Goal: Task Accomplishment & Management: Use online tool/utility

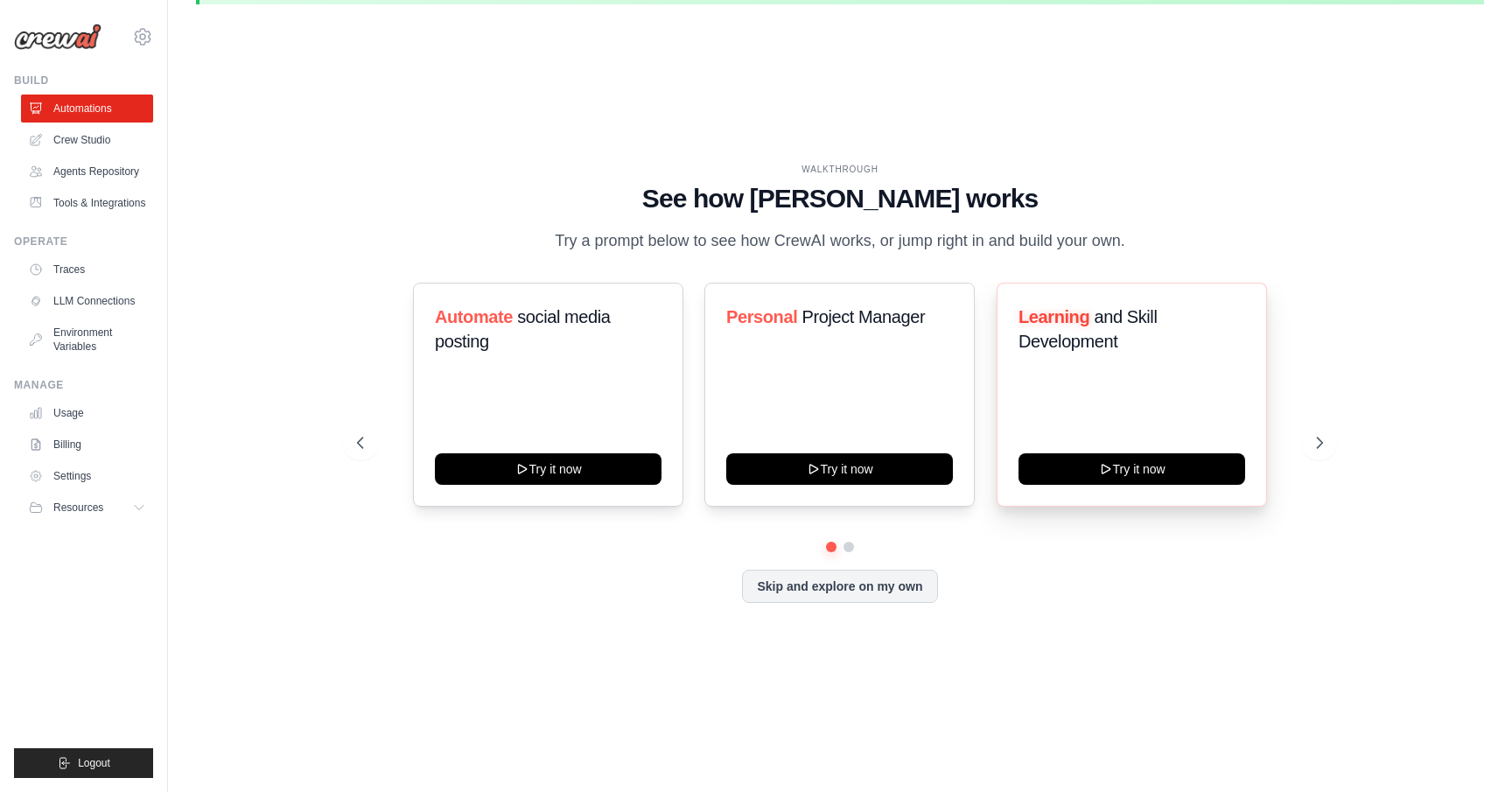
scroll to position [40, 0]
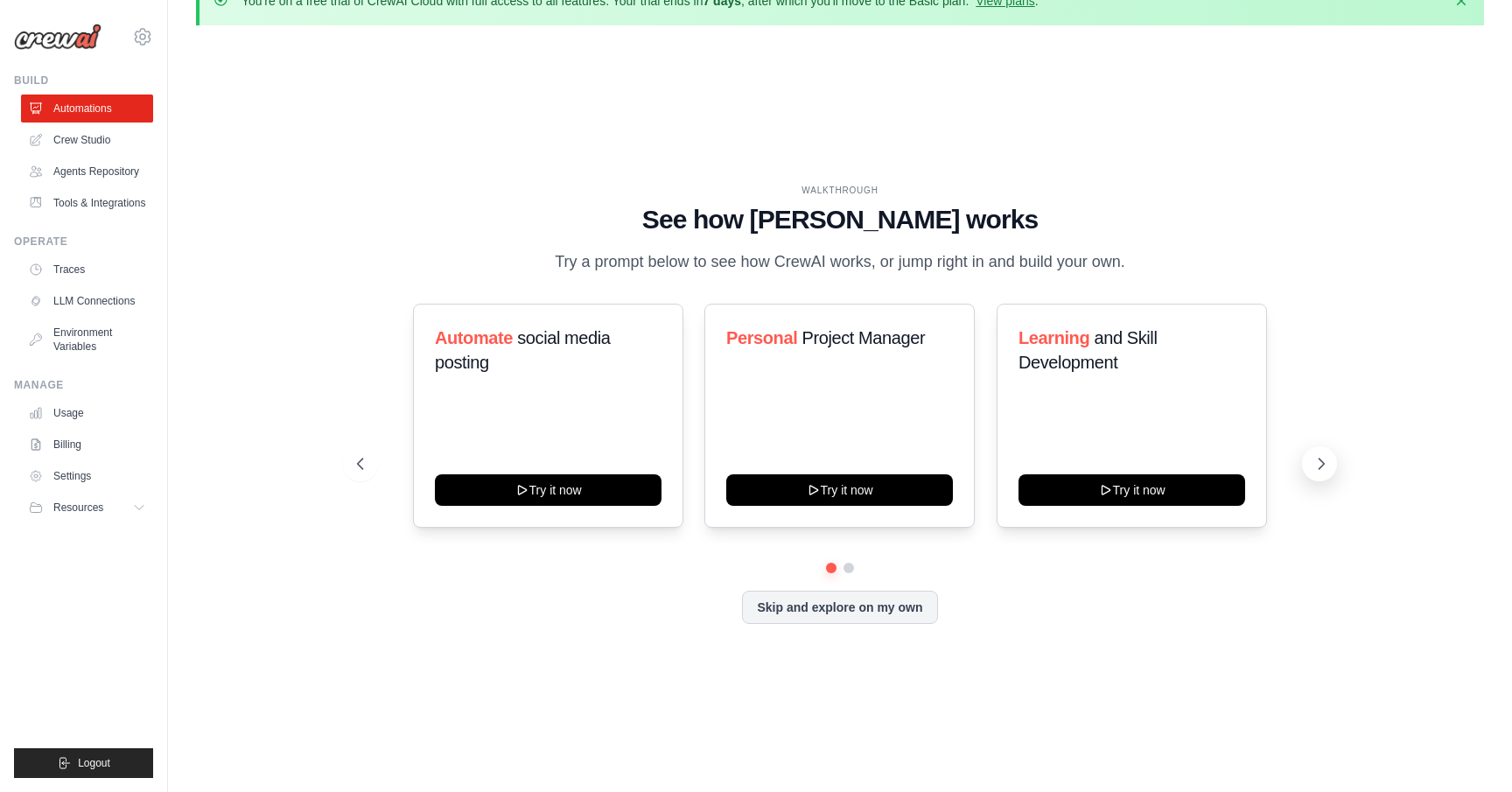
click at [1320, 469] on icon at bounding box center [1322, 463] width 5 height 11
click at [358, 469] on icon at bounding box center [358, 463] width 5 height 11
click at [521, 389] on div "Automate social media posting" at bounding box center [548, 357] width 227 height 63
click at [100, 142] on link "Crew Studio" at bounding box center [89, 140] width 133 height 28
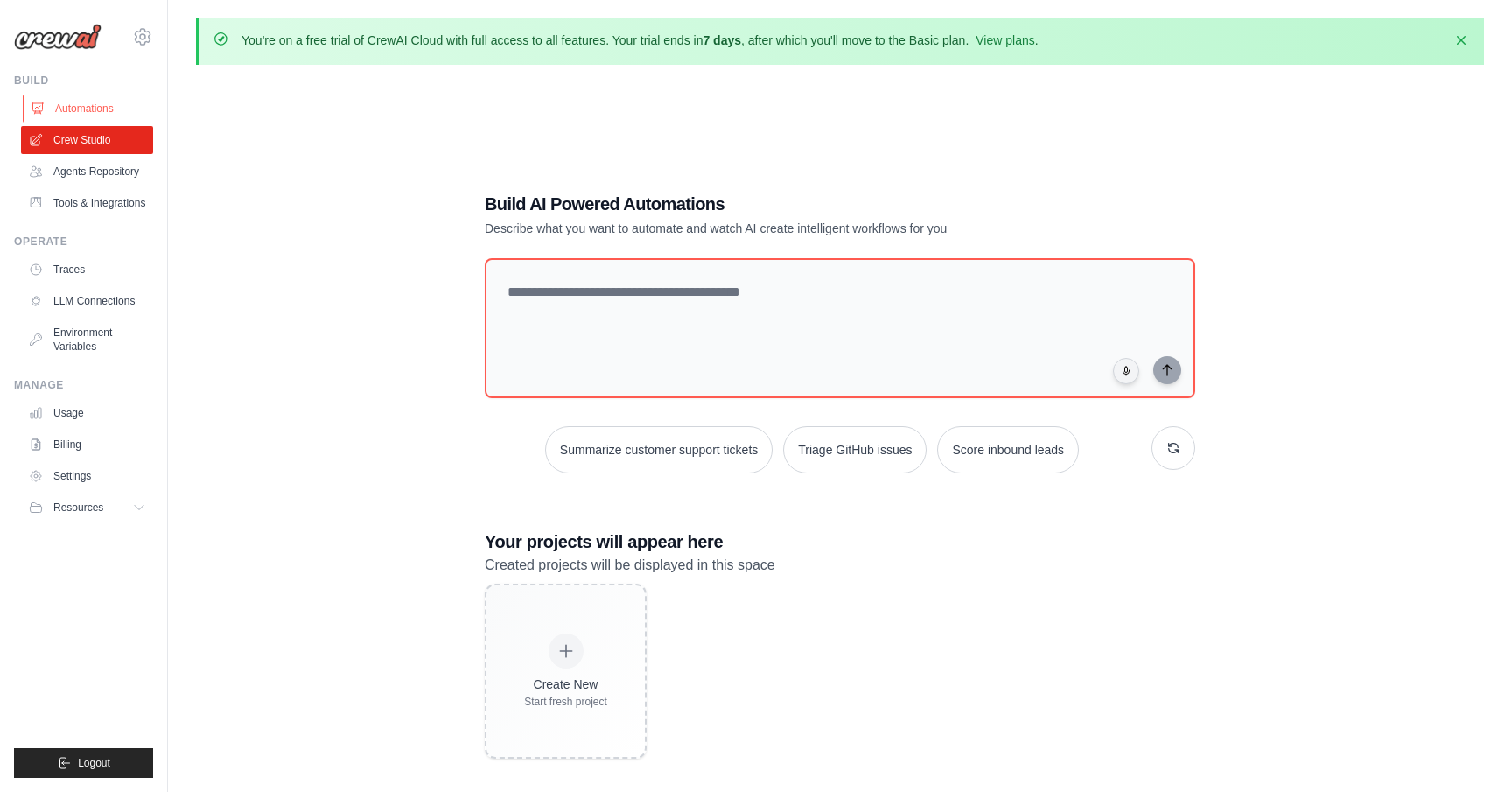
click at [88, 107] on link "Automations" at bounding box center [89, 109] width 133 height 28
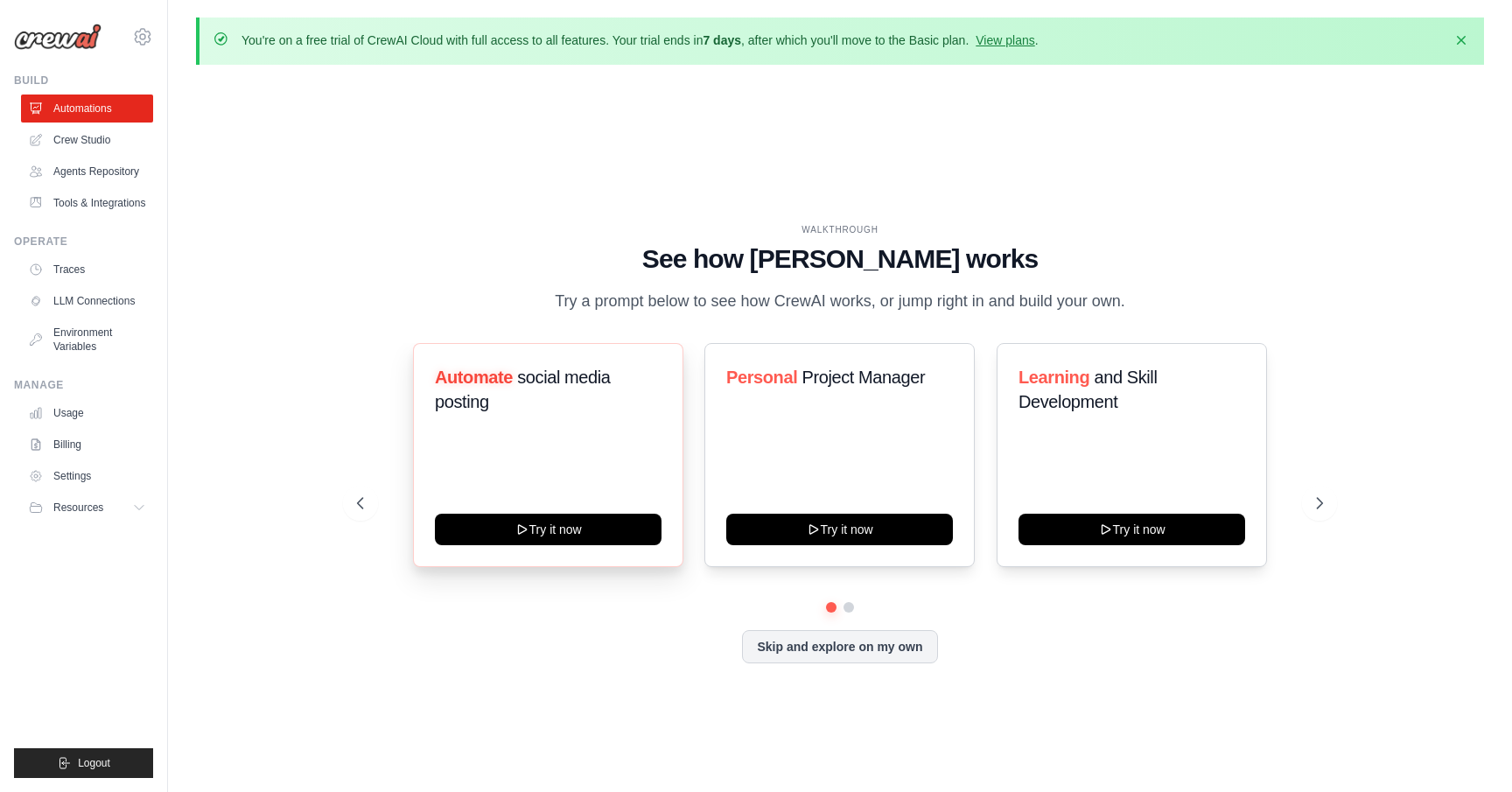
click at [468, 387] on span "Automate" at bounding box center [474, 376] width 78 height 19
click at [596, 414] on h3 "Automate social media posting" at bounding box center [548, 390] width 227 height 50
click at [480, 400] on h3 "Automate social media posting" at bounding box center [548, 390] width 227 height 50
click at [1034, 43] on link "View plans" at bounding box center [1004, 41] width 58 height 14
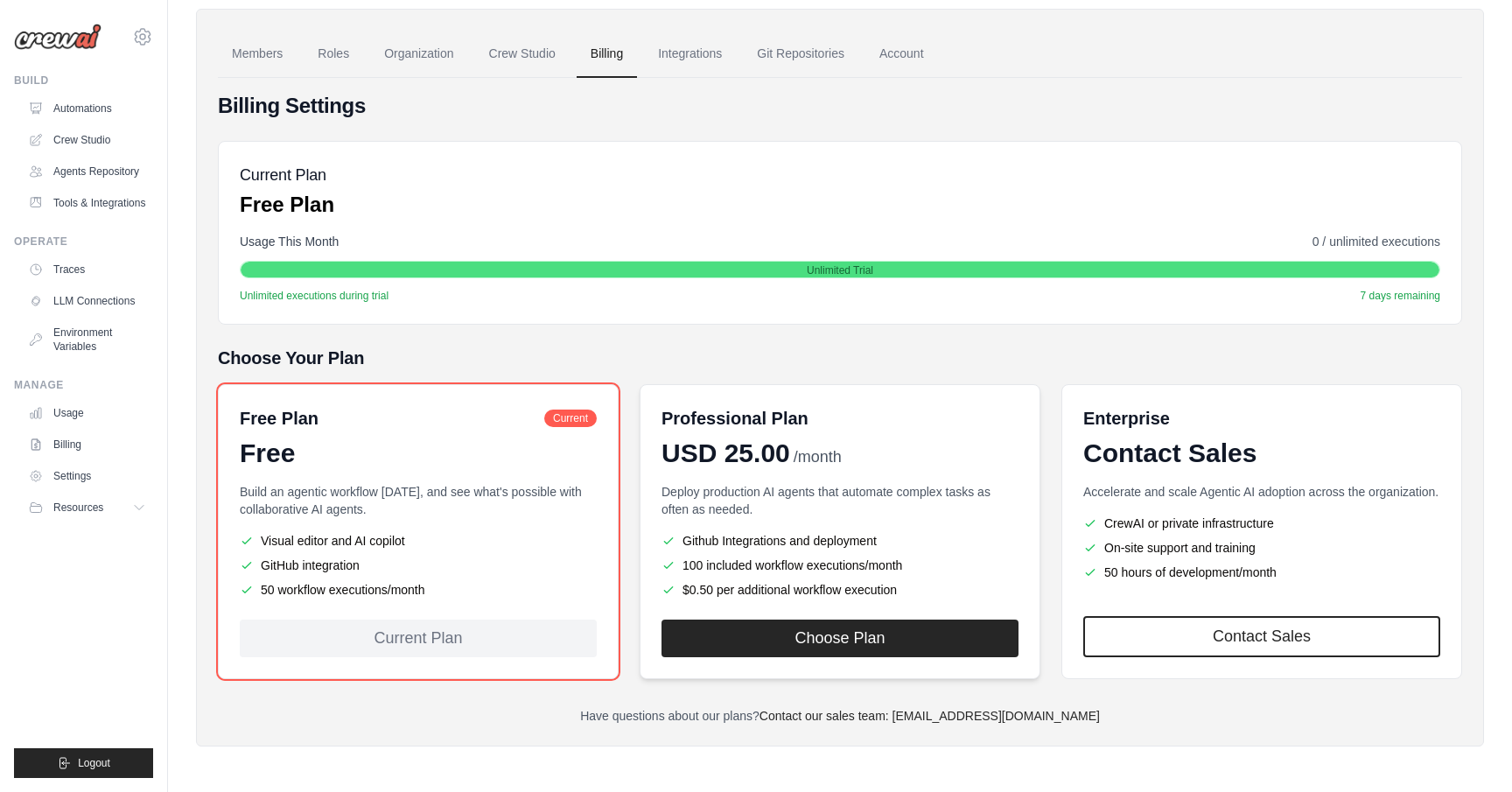
scroll to position [125, 0]
click at [72, 101] on link "Automations" at bounding box center [89, 109] width 133 height 28
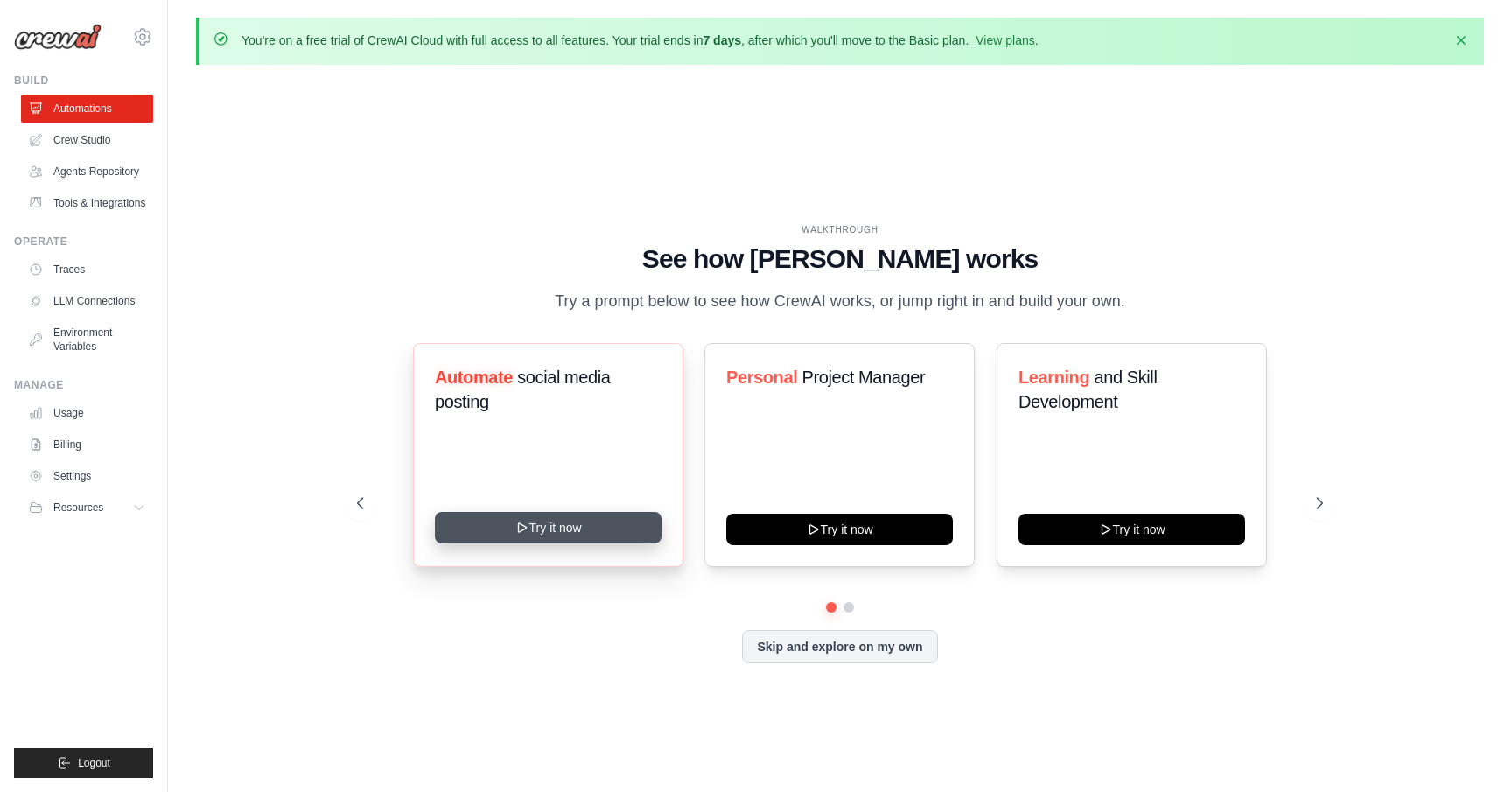
click at [558, 544] on button "Try it now" at bounding box center [548, 528] width 227 height 32
click at [1320, 510] on icon at bounding box center [1321, 504] width 18 height 18
click at [351, 512] on icon at bounding box center [359, 504] width 18 height 18
click at [1465, 38] on icon "button" at bounding box center [1462, 40] width 18 height 18
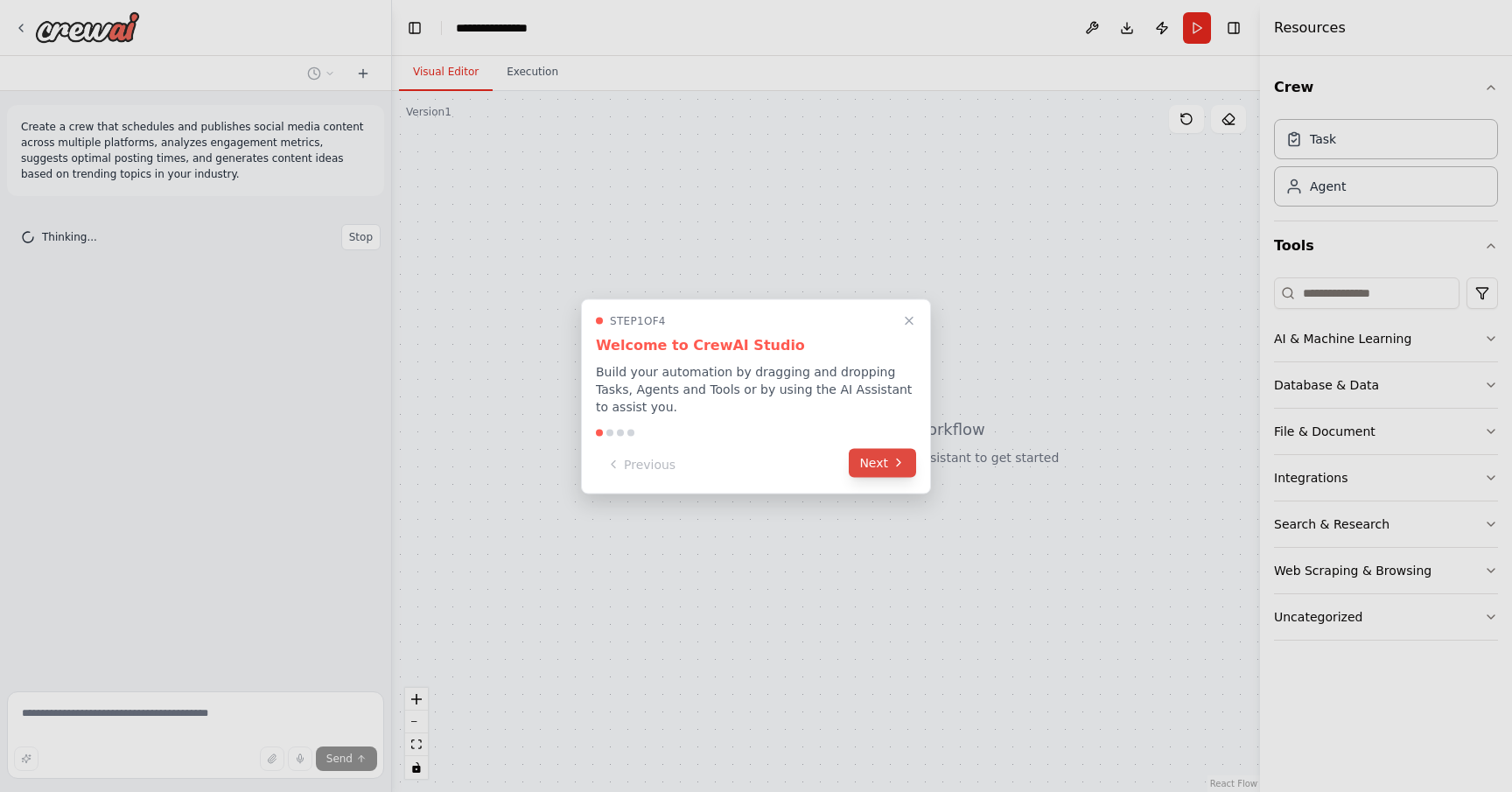
click at [883, 462] on button "Next" at bounding box center [883, 462] width 67 height 29
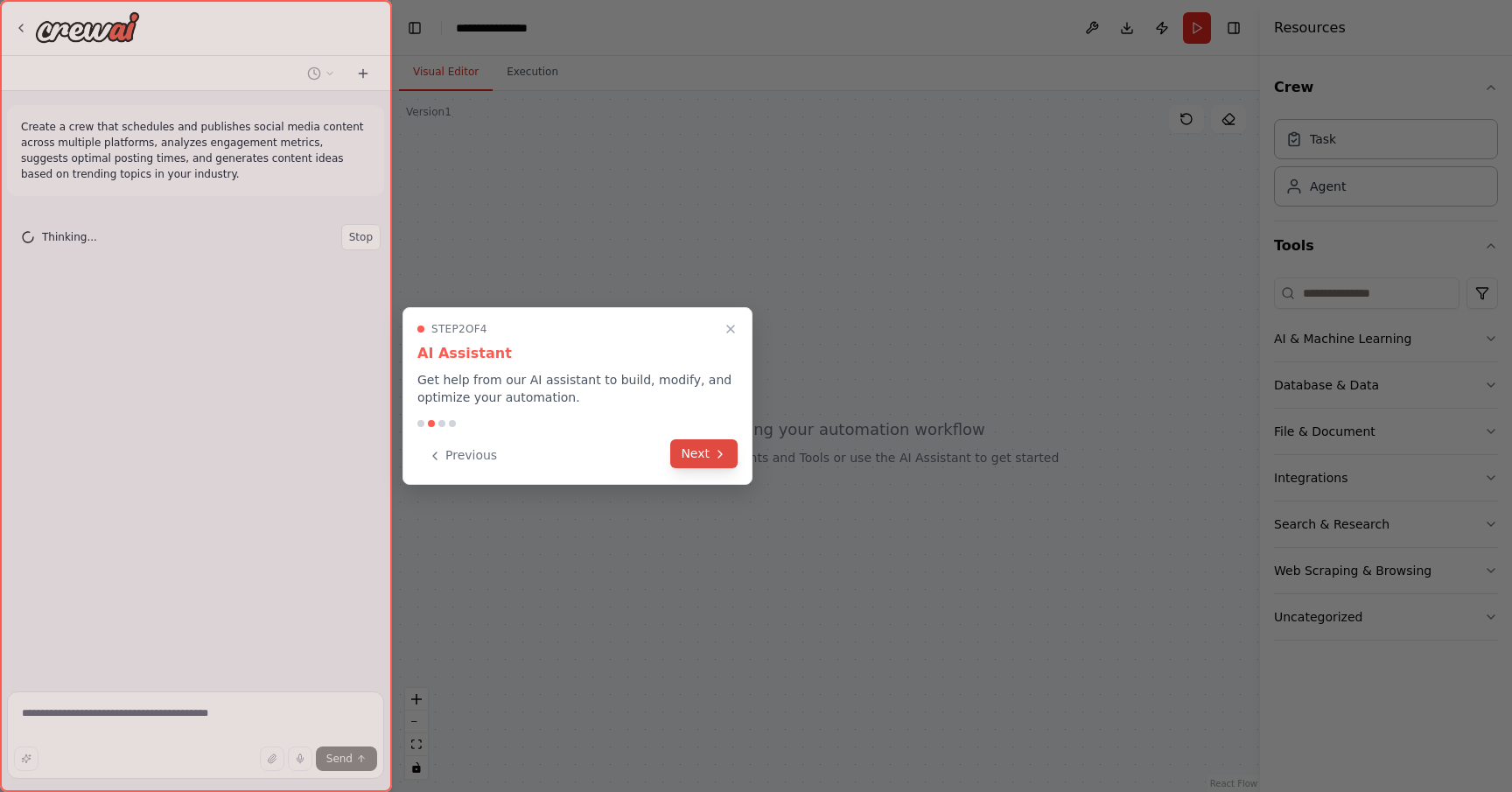
click at [695, 457] on button "Next" at bounding box center [704, 453] width 67 height 29
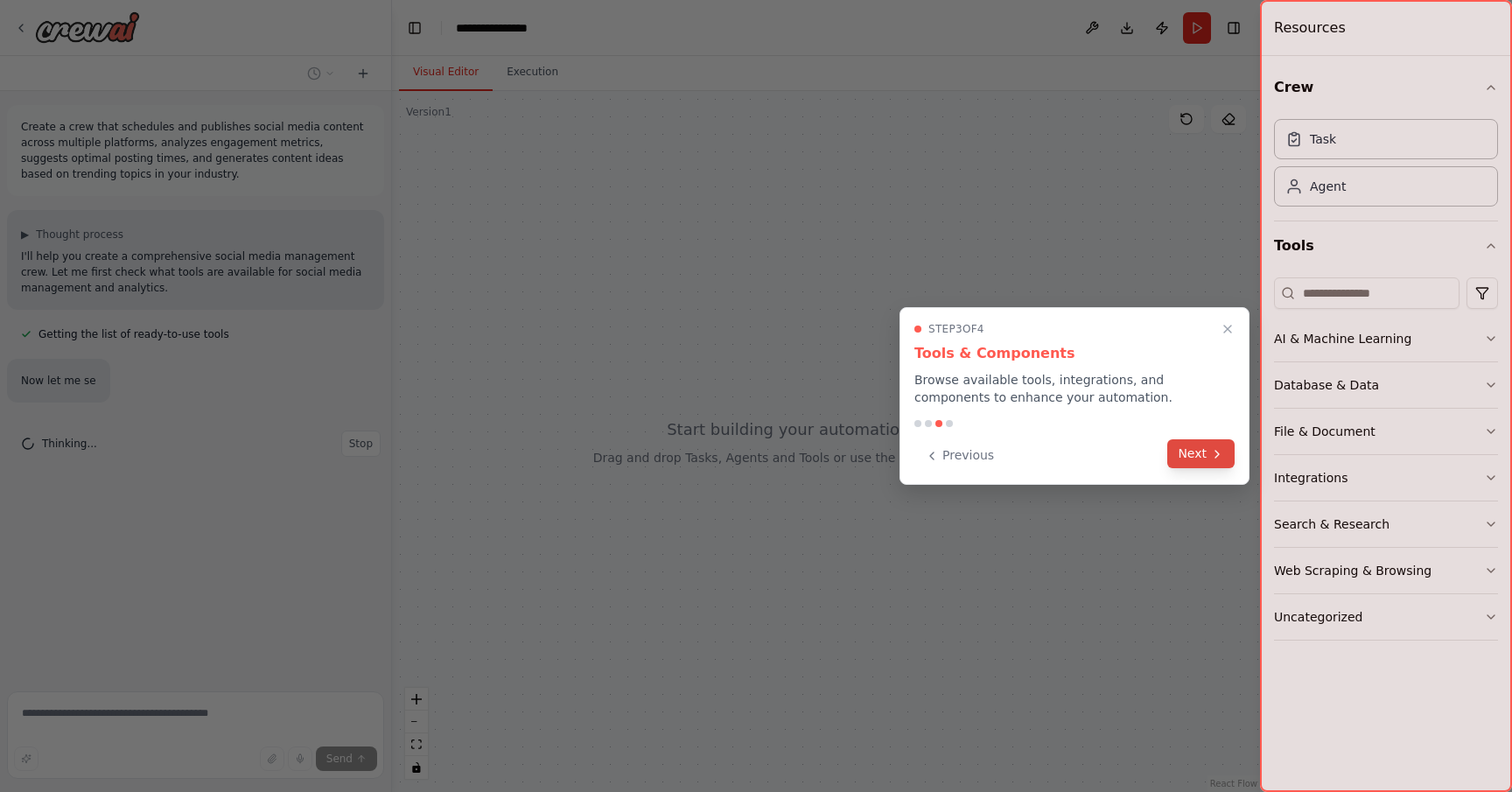
click at [1204, 457] on button "Next" at bounding box center [1201, 453] width 67 height 29
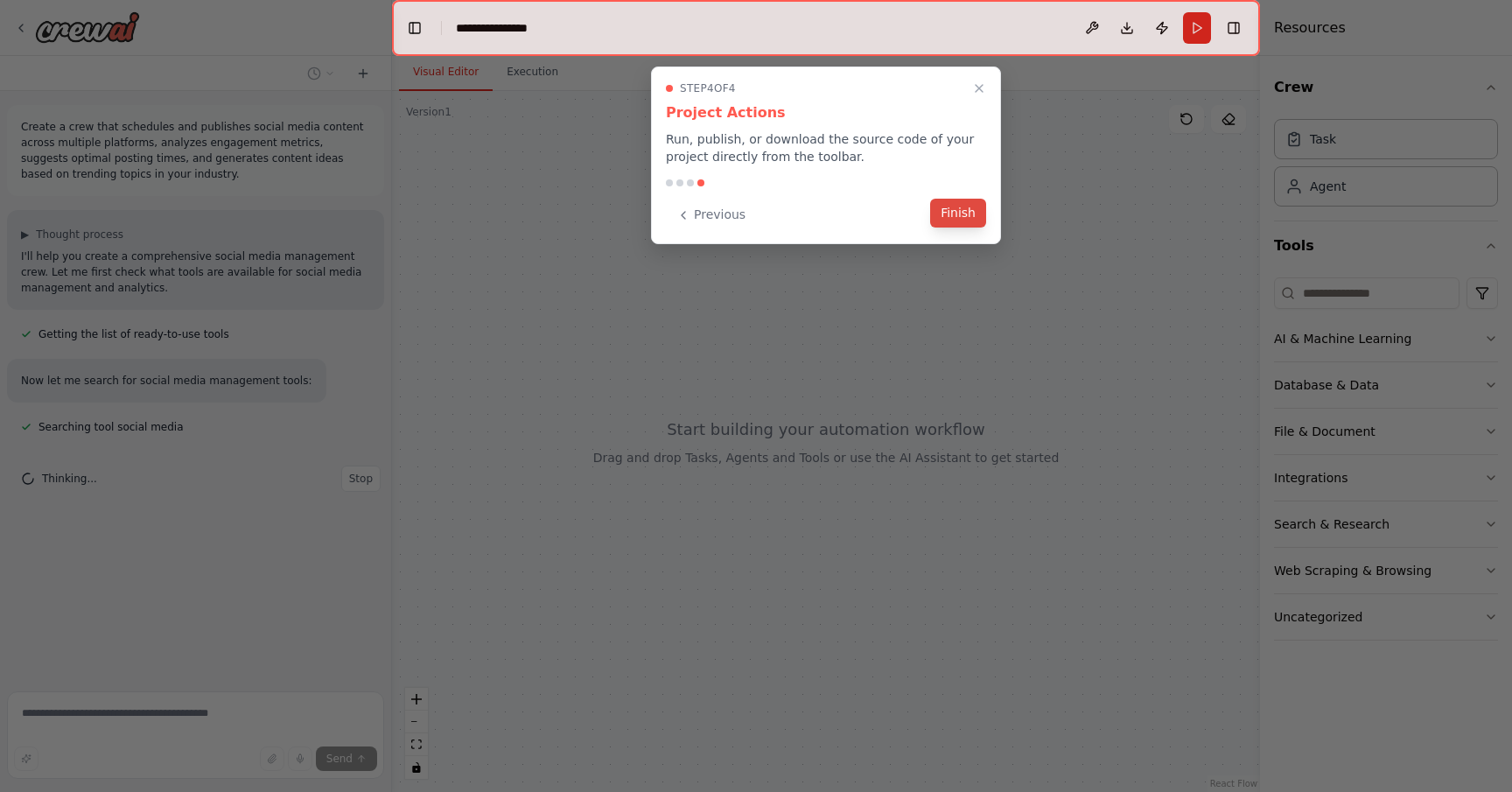
click at [966, 213] on button "Finish" at bounding box center [958, 213] width 56 height 29
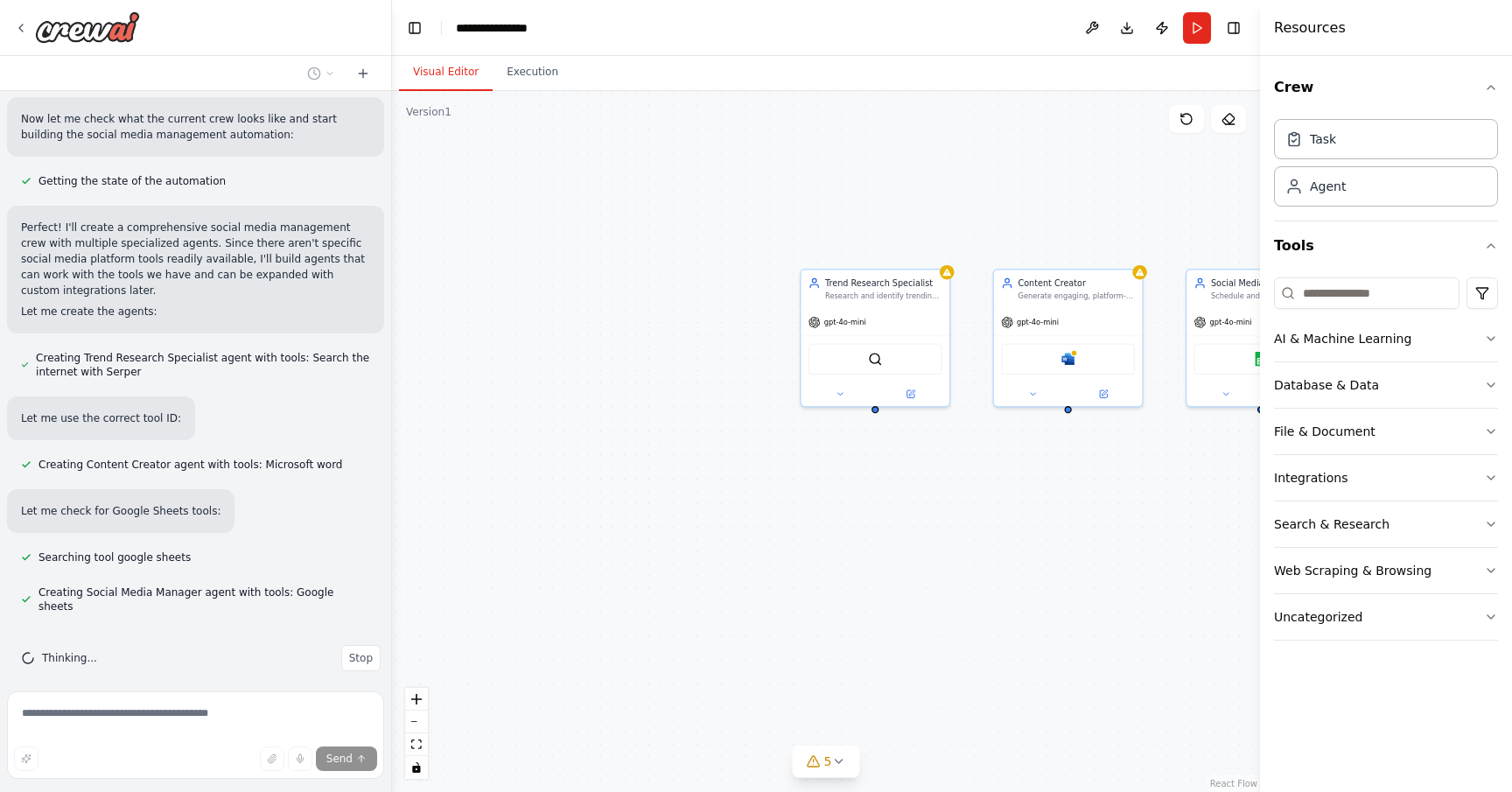
scroll to position [859, 0]
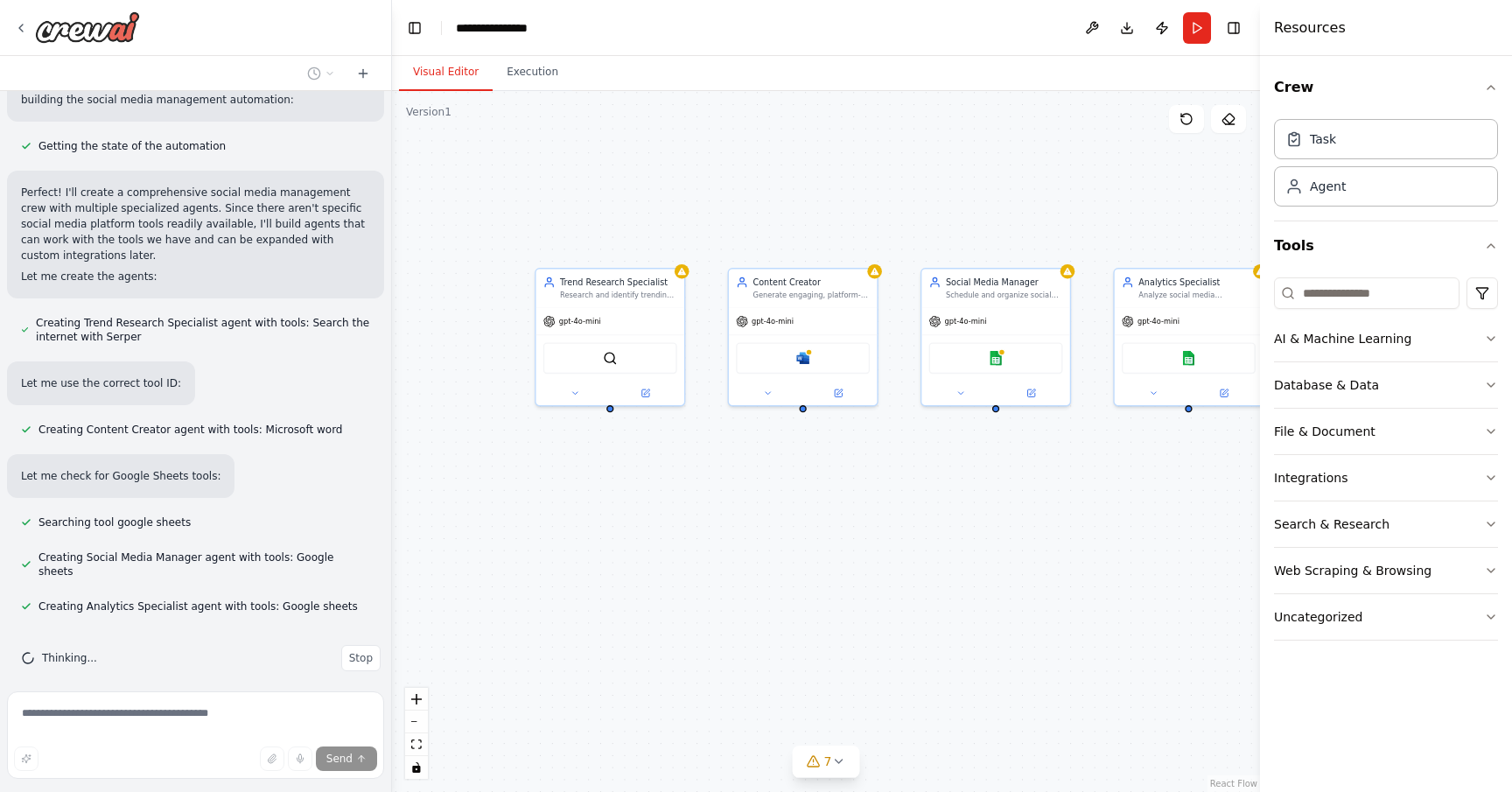
drag, startPoint x: 983, startPoint y: 542, endPoint x: 683, endPoint y: 540, distance: 300.0
click at [683, 540] on div "Trend Research Specialist Research and identify trending topics, hashtags, and …" at bounding box center [825, 442] width 868 height 701
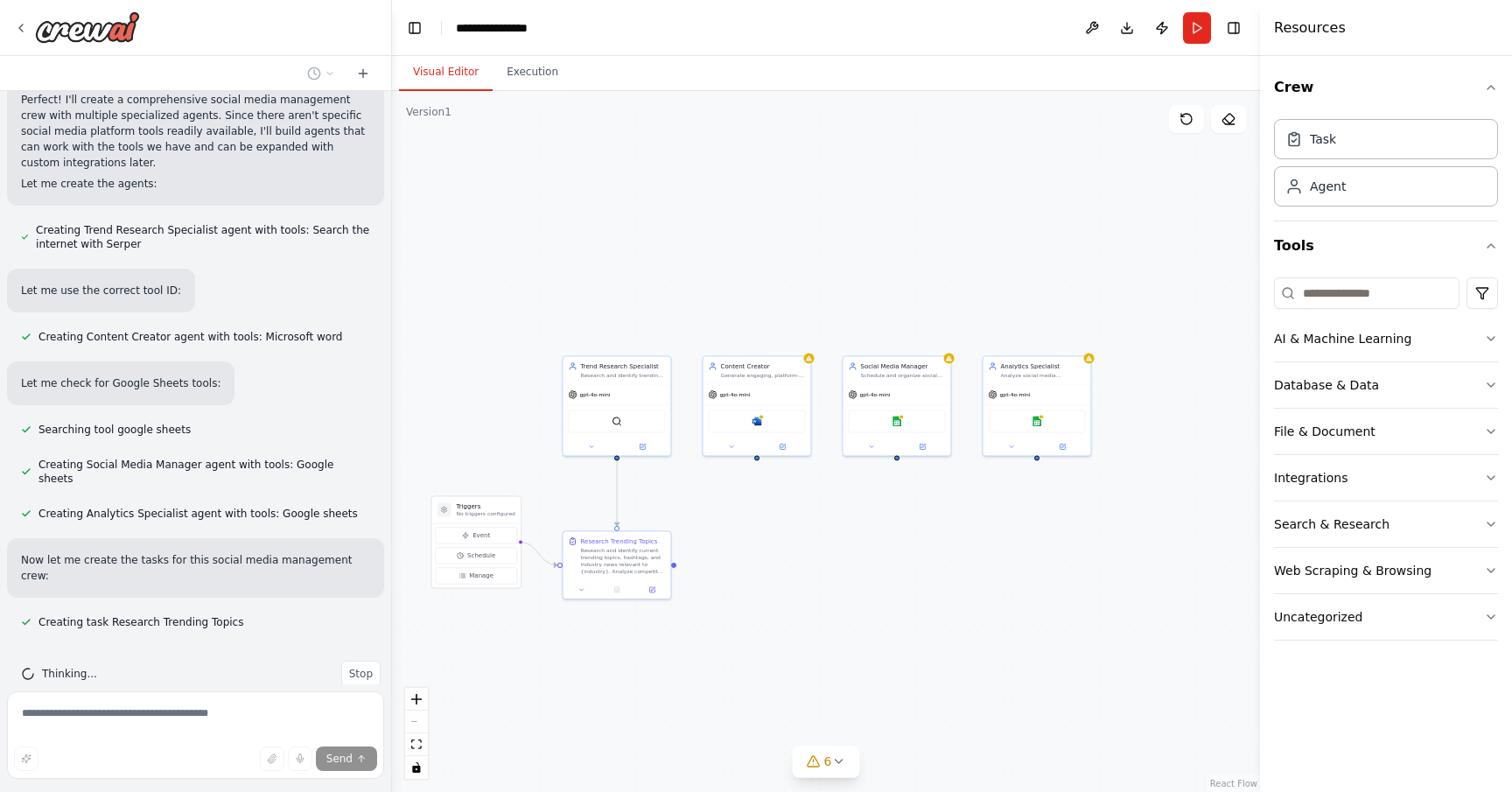
scroll to position [987, 0]
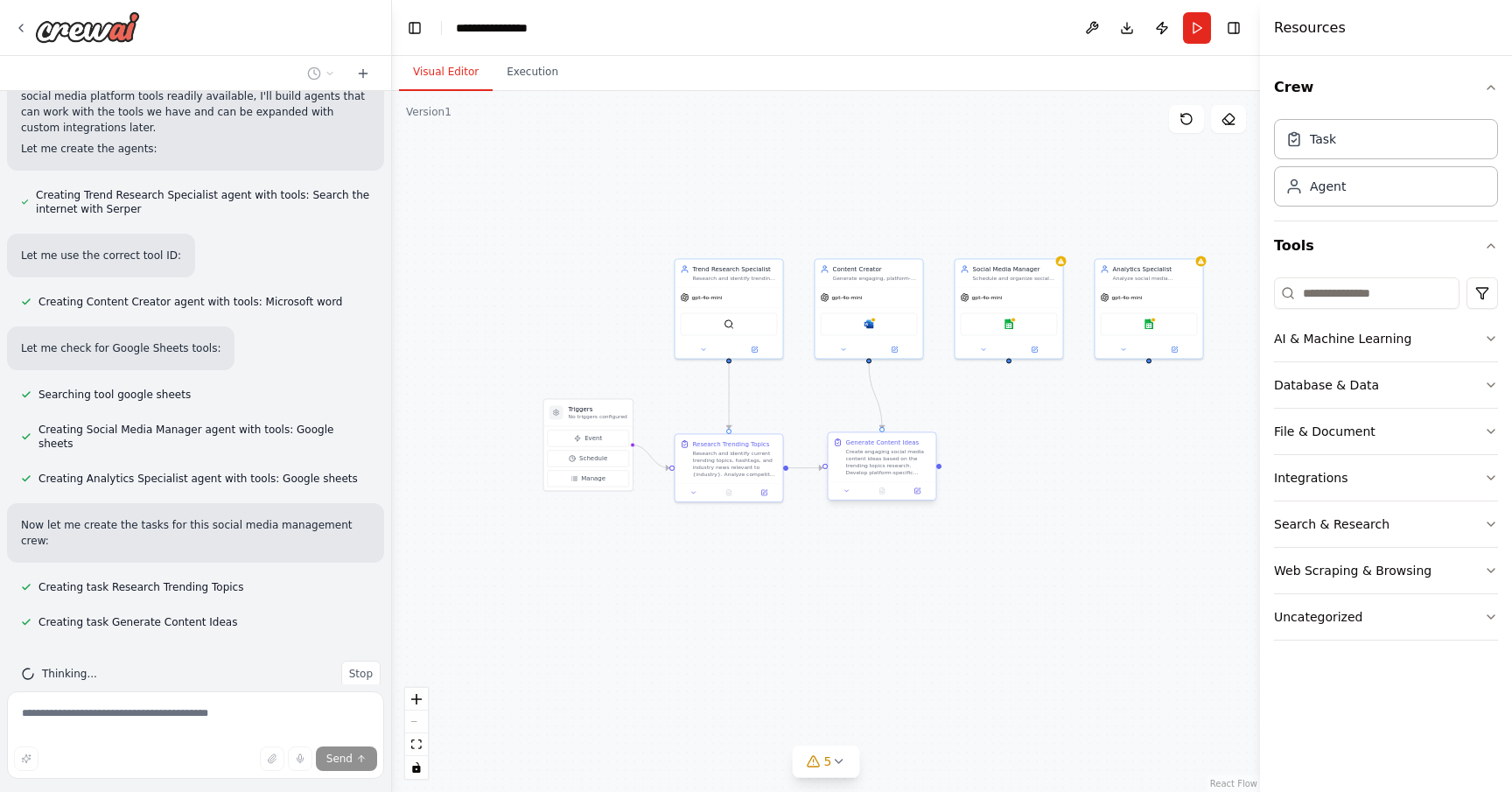
click at [888, 489] on div ".deletable-edge-delete-btn { width: 20px; height: 20px; border: 0px solid #ffff…" at bounding box center [825, 442] width 868 height 701
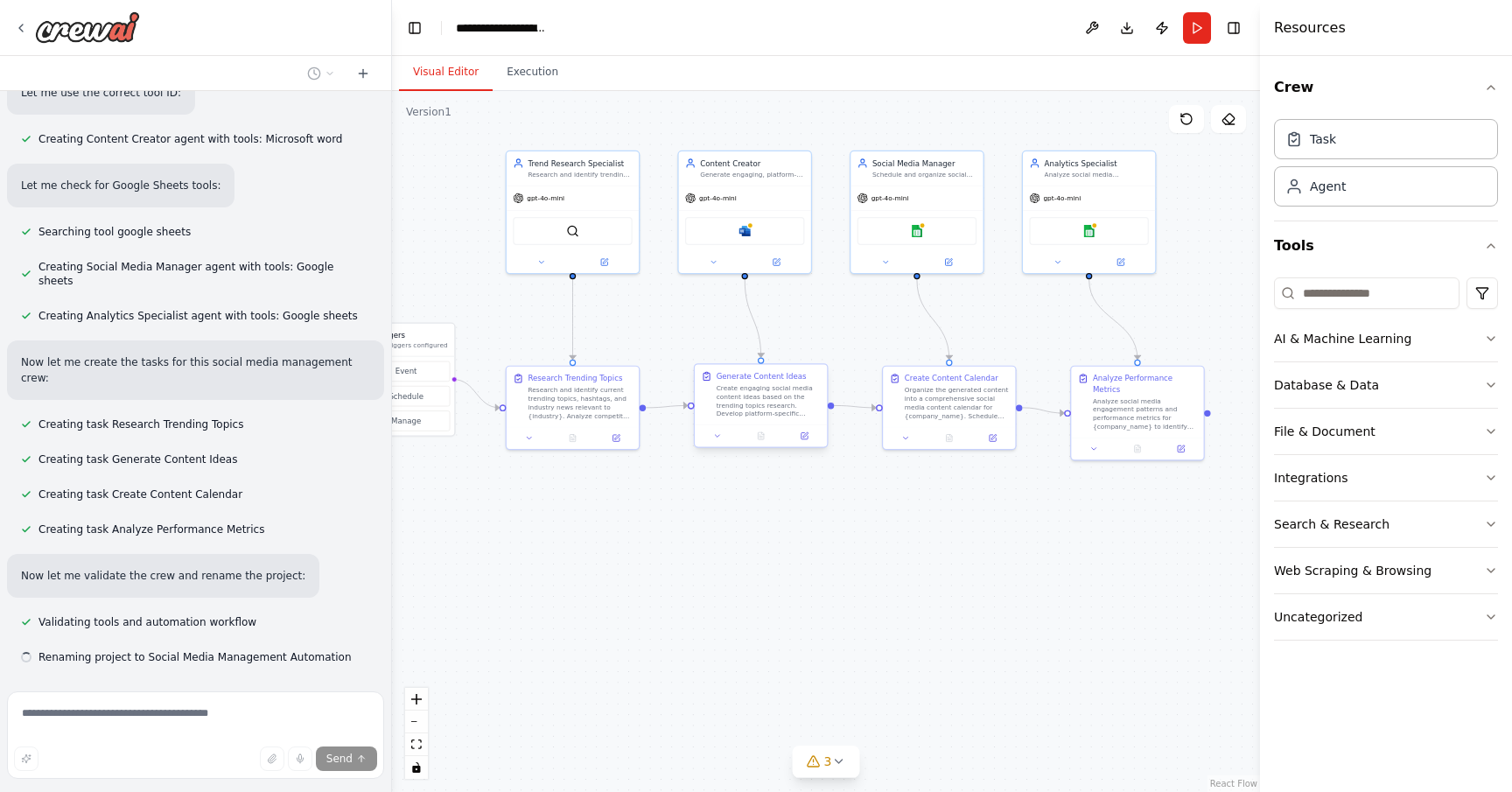
scroll to position [1184, 0]
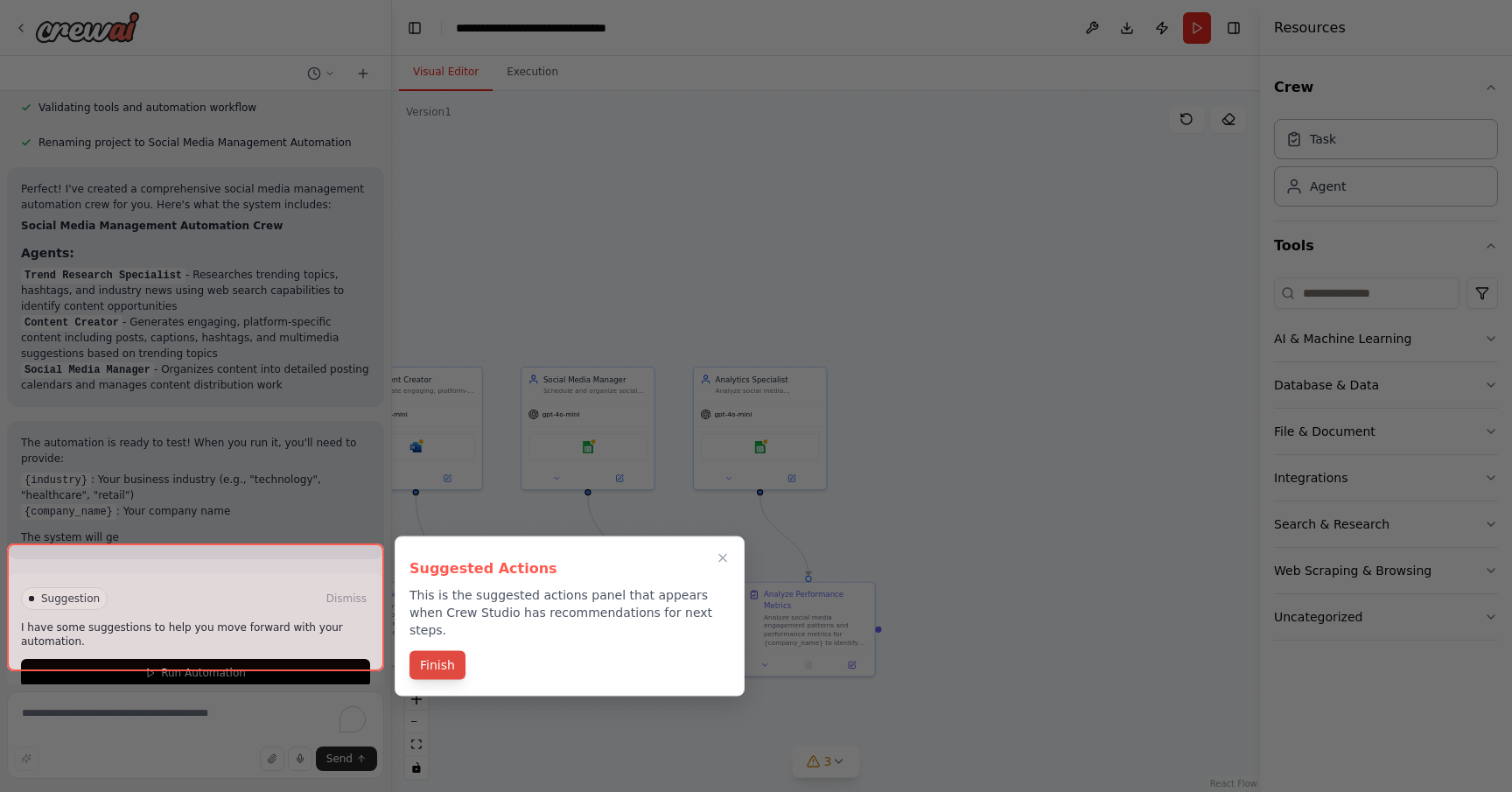
click at [438, 651] on button "Finish" at bounding box center [437, 665] width 56 height 29
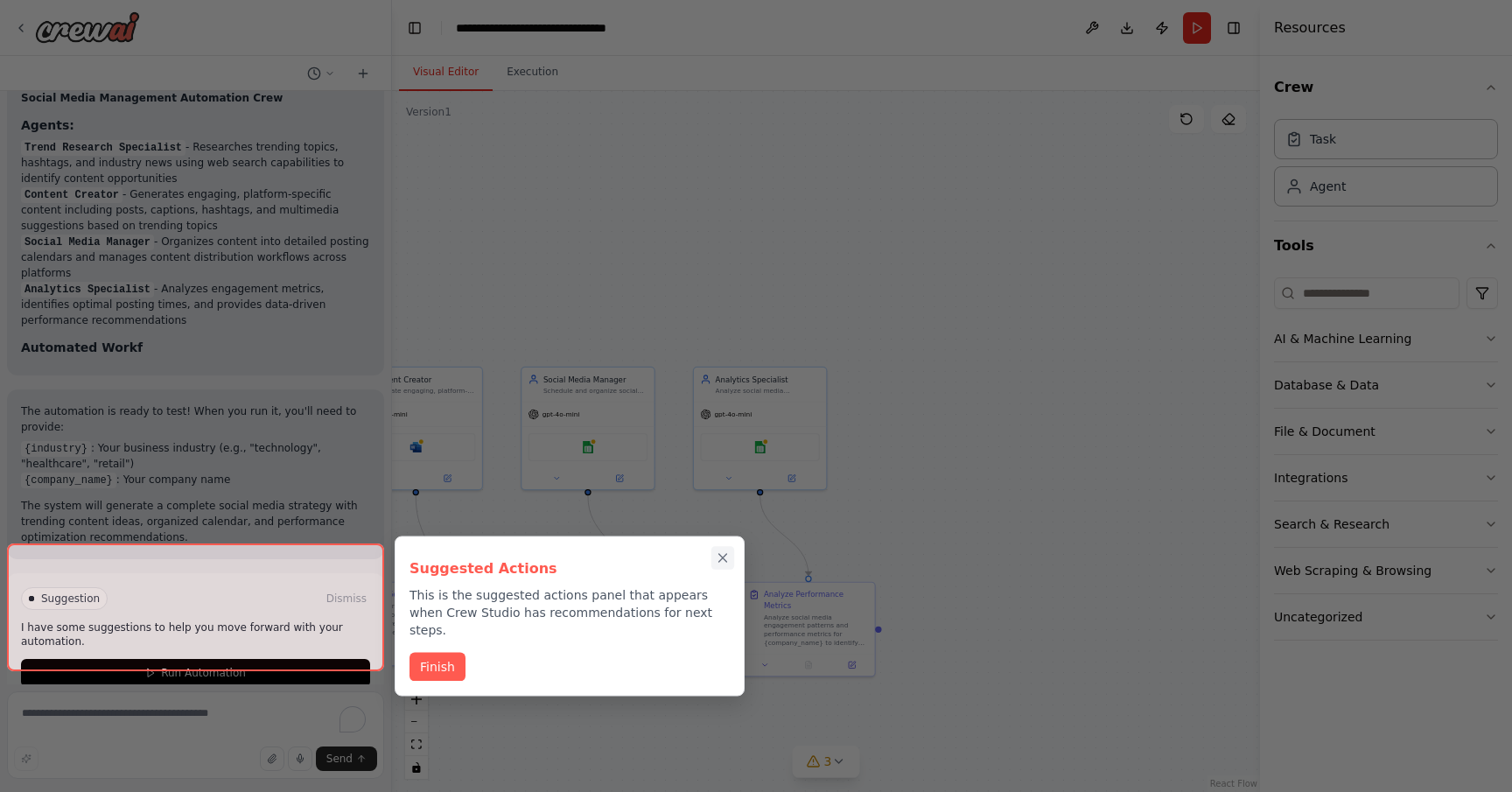
click at [722, 557] on icon "Close walkthrough" at bounding box center [723, 558] width 8 height 8
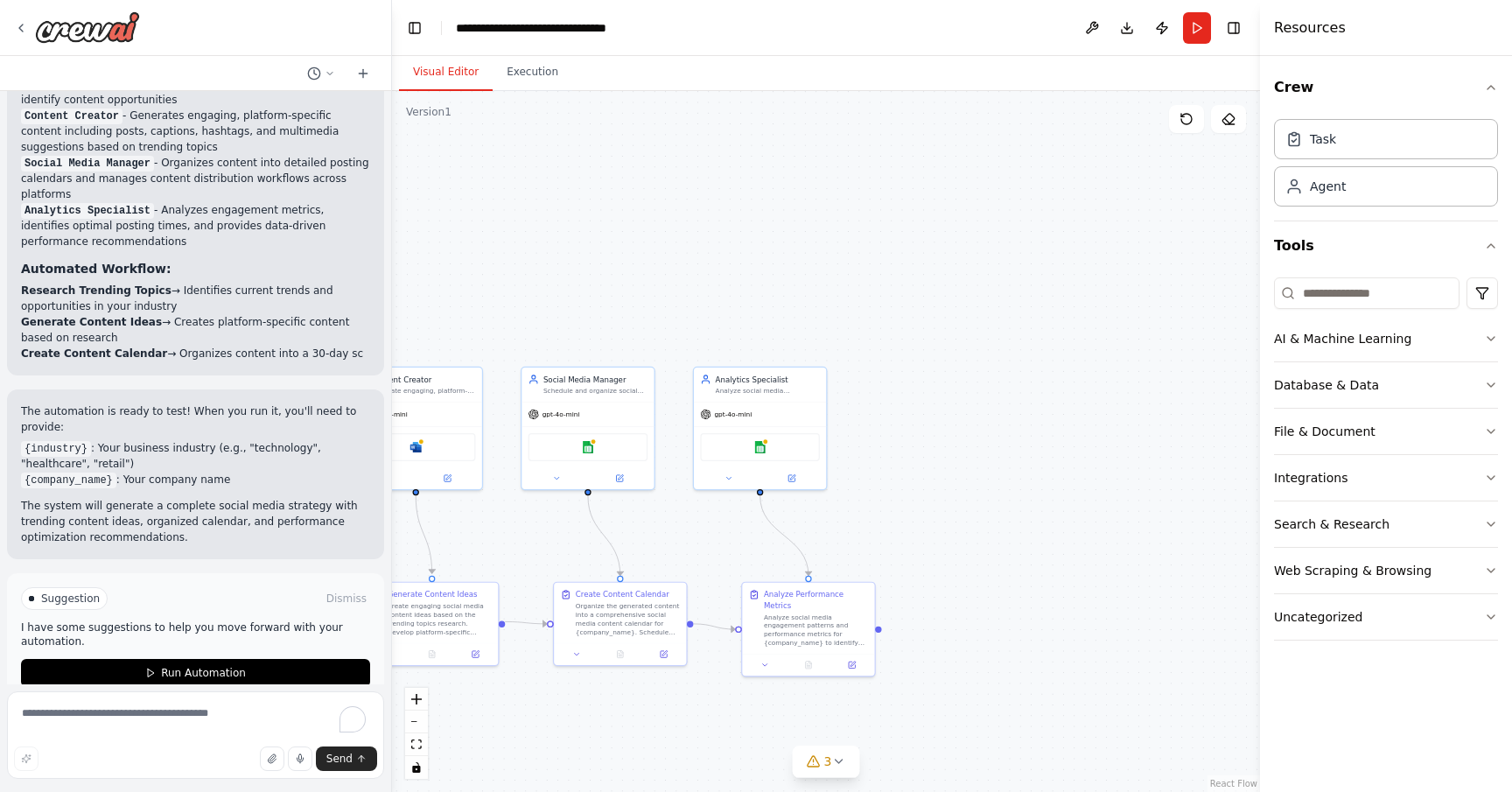
scroll to position [0, 0]
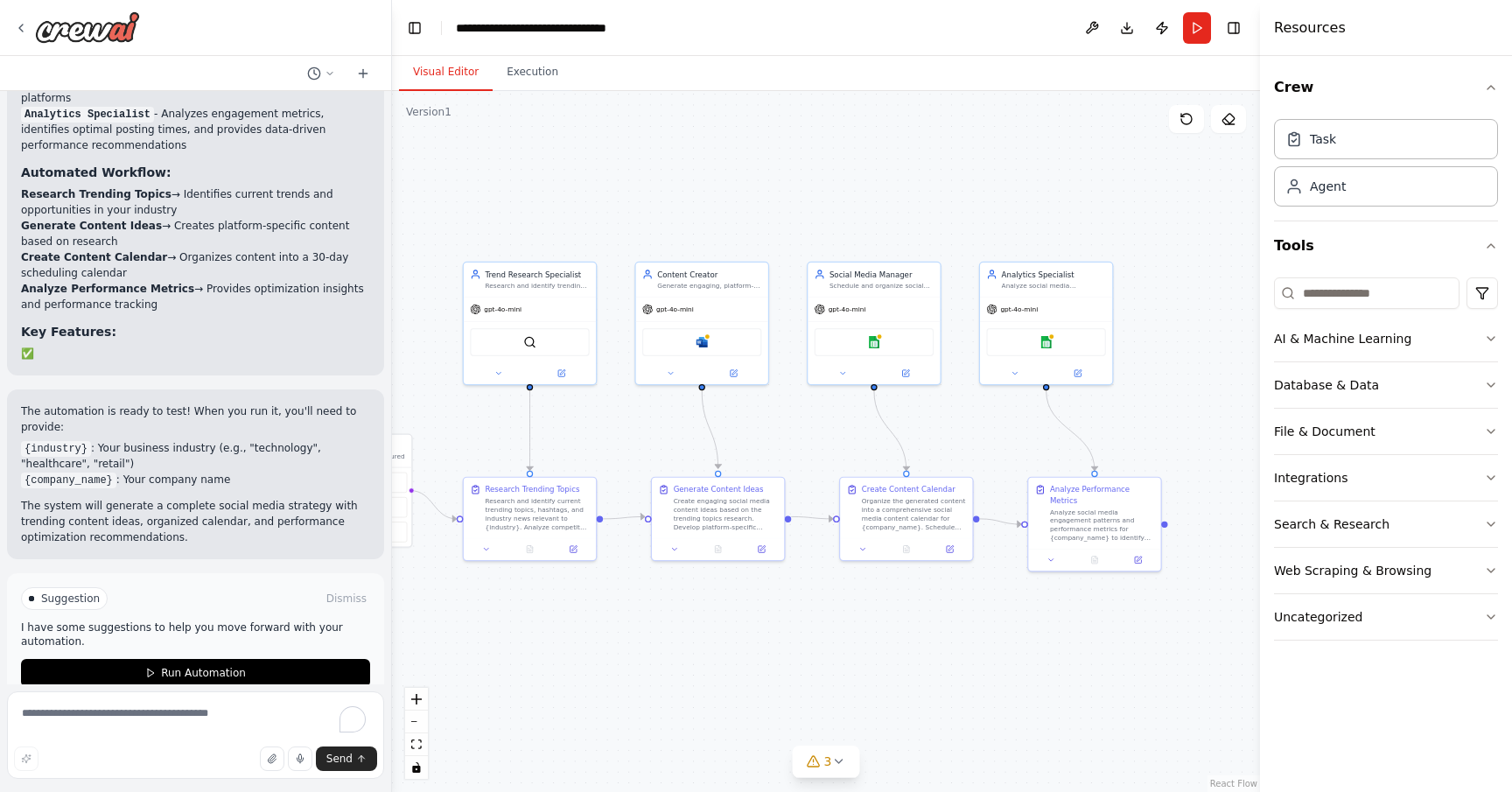
drag, startPoint x: 795, startPoint y: 518, endPoint x: 1086, endPoint y: 401, distance: 313.6
click at [1086, 401] on div ".deletable-edge-delete-btn { width: 20px; height: 20px; border: 0px solid #ffff…" at bounding box center [825, 442] width 868 height 701
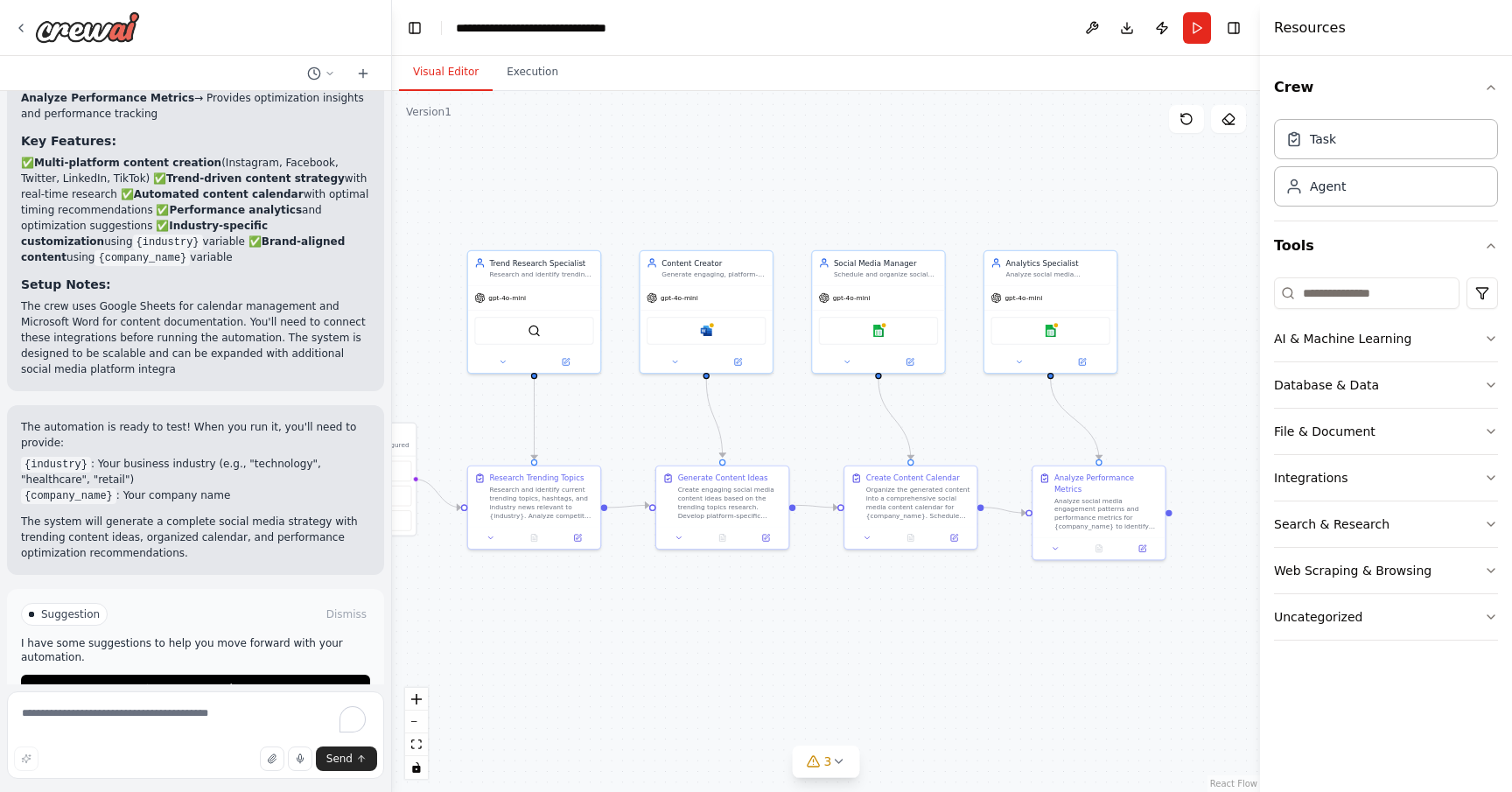
scroll to position [2174, 0]
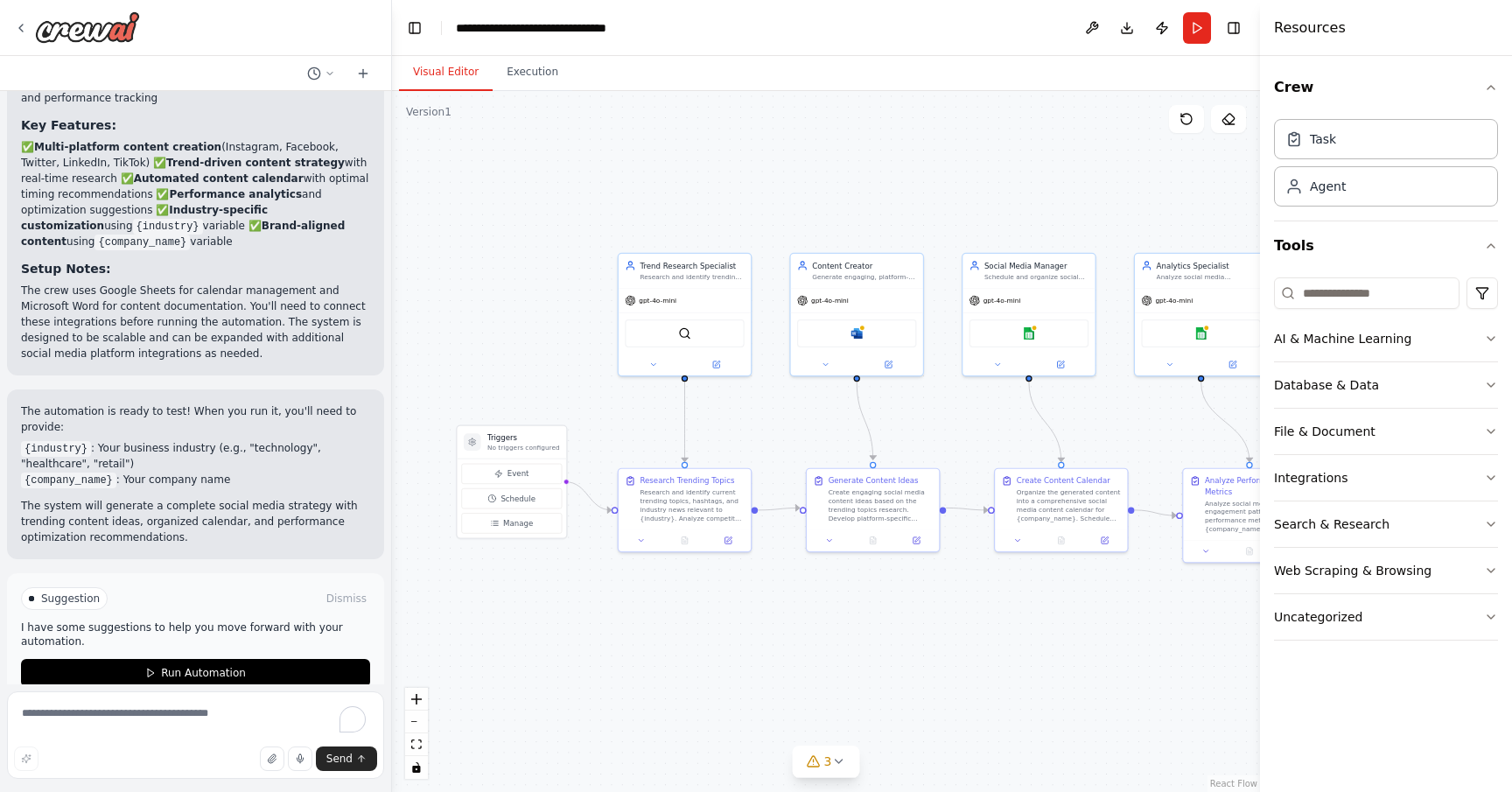
drag, startPoint x: 603, startPoint y: 633, endPoint x: 740, endPoint y: 636, distance: 137.0
click at [740, 636] on div ".deletable-edge-delete-btn { width: 20px; height: 20px; border: 0px solid #ffff…" at bounding box center [825, 442] width 868 height 701
click at [1362, 195] on div "Agent" at bounding box center [1386, 185] width 224 height 41
click at [1363, 343] on div "AI & Machine Learning" at bounding box center [1343, 339] width 138 height 18
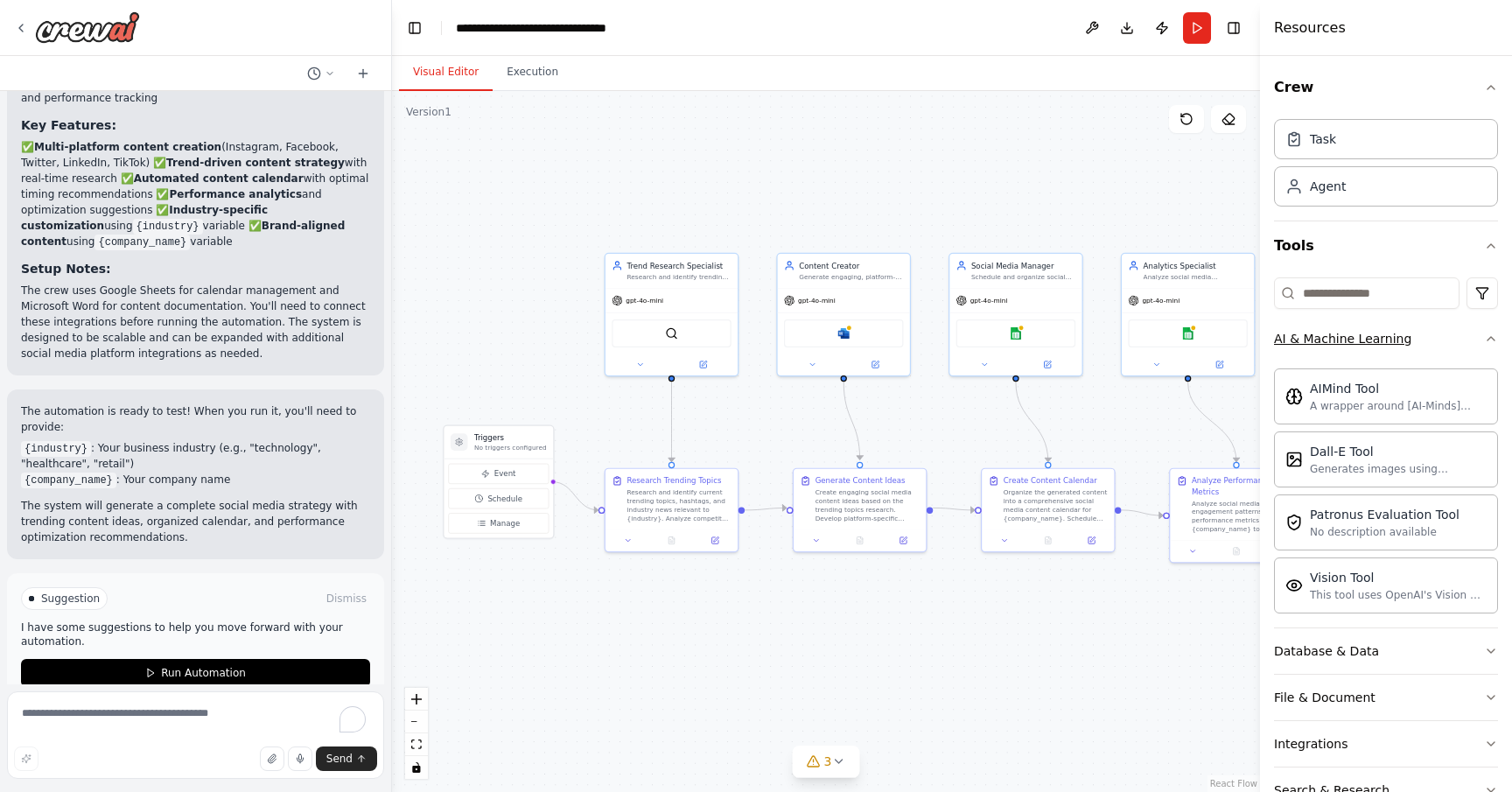
click at [1363, 343] on div "AI & Machine Learning" at bounding box center [1343, 339] width 138 height 18
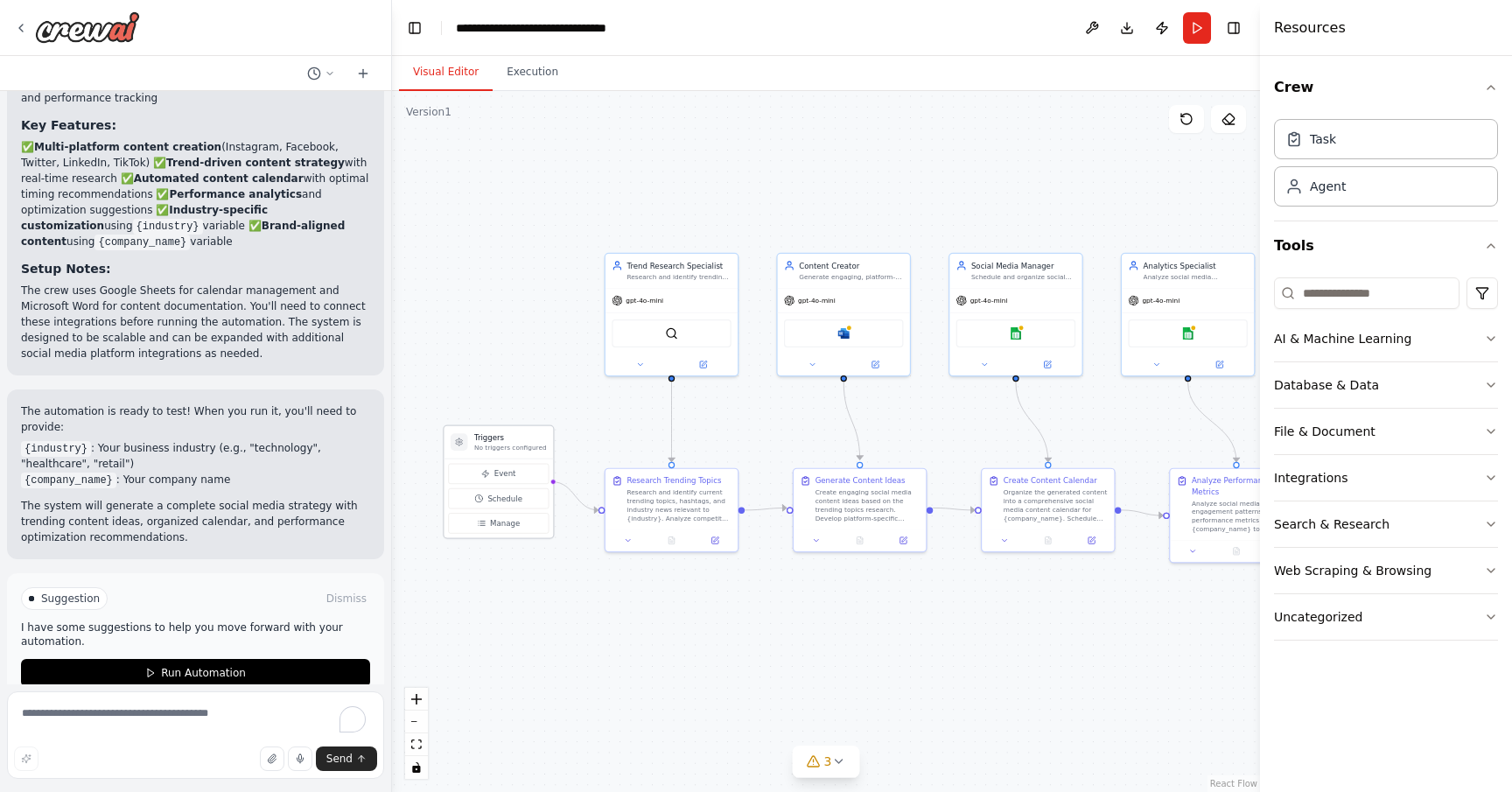
scroll to position [0, 0]
click at [861, 341] on div "Microsoft word" at bounding box center [843, 332] width 119 height 28
click at [846, 337] on img at bounding box center [843, 331] width 13 height 13
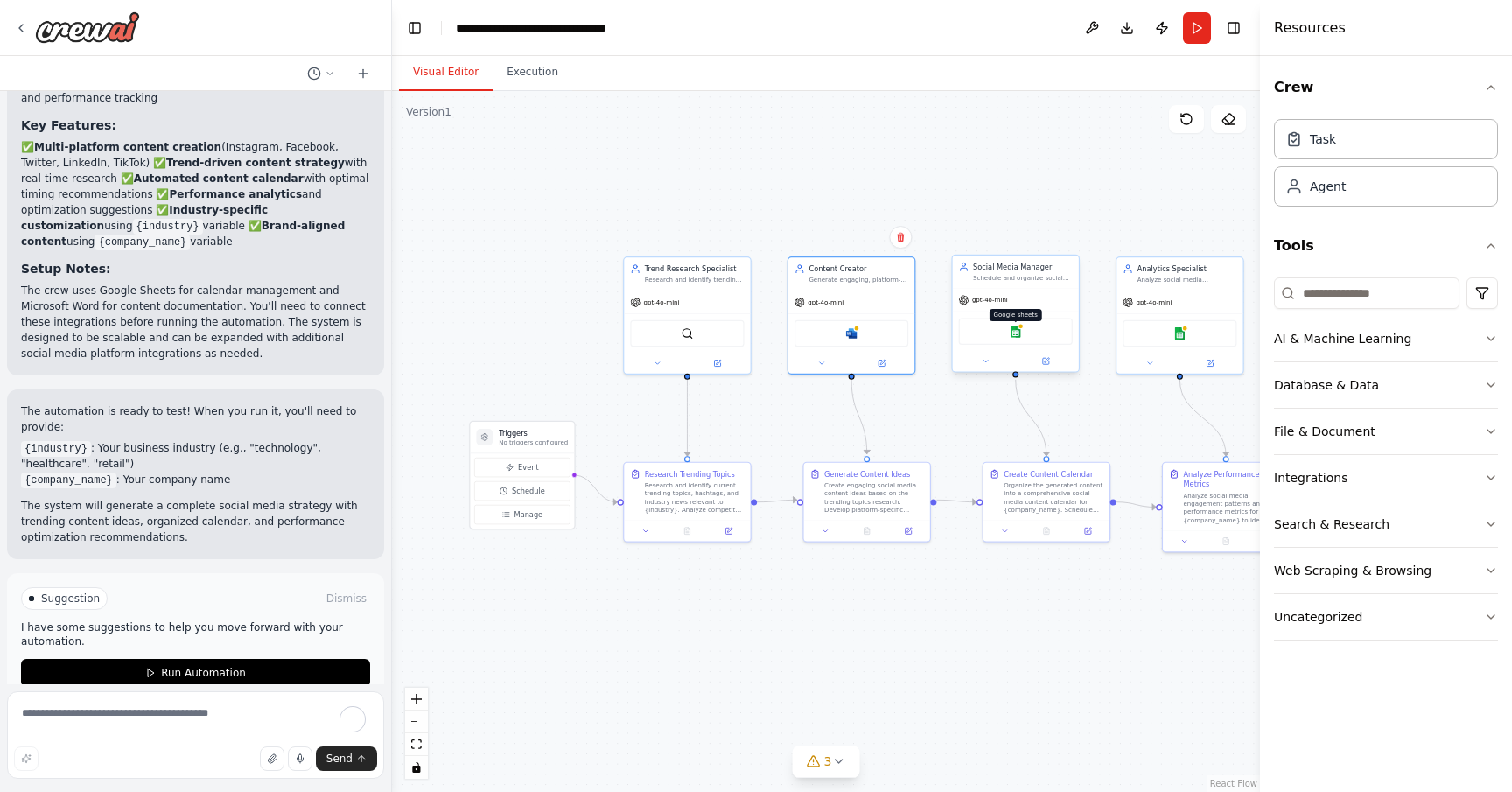
click at [1013, 334] on img at bounding box center [1016, 332] width 12 height 12
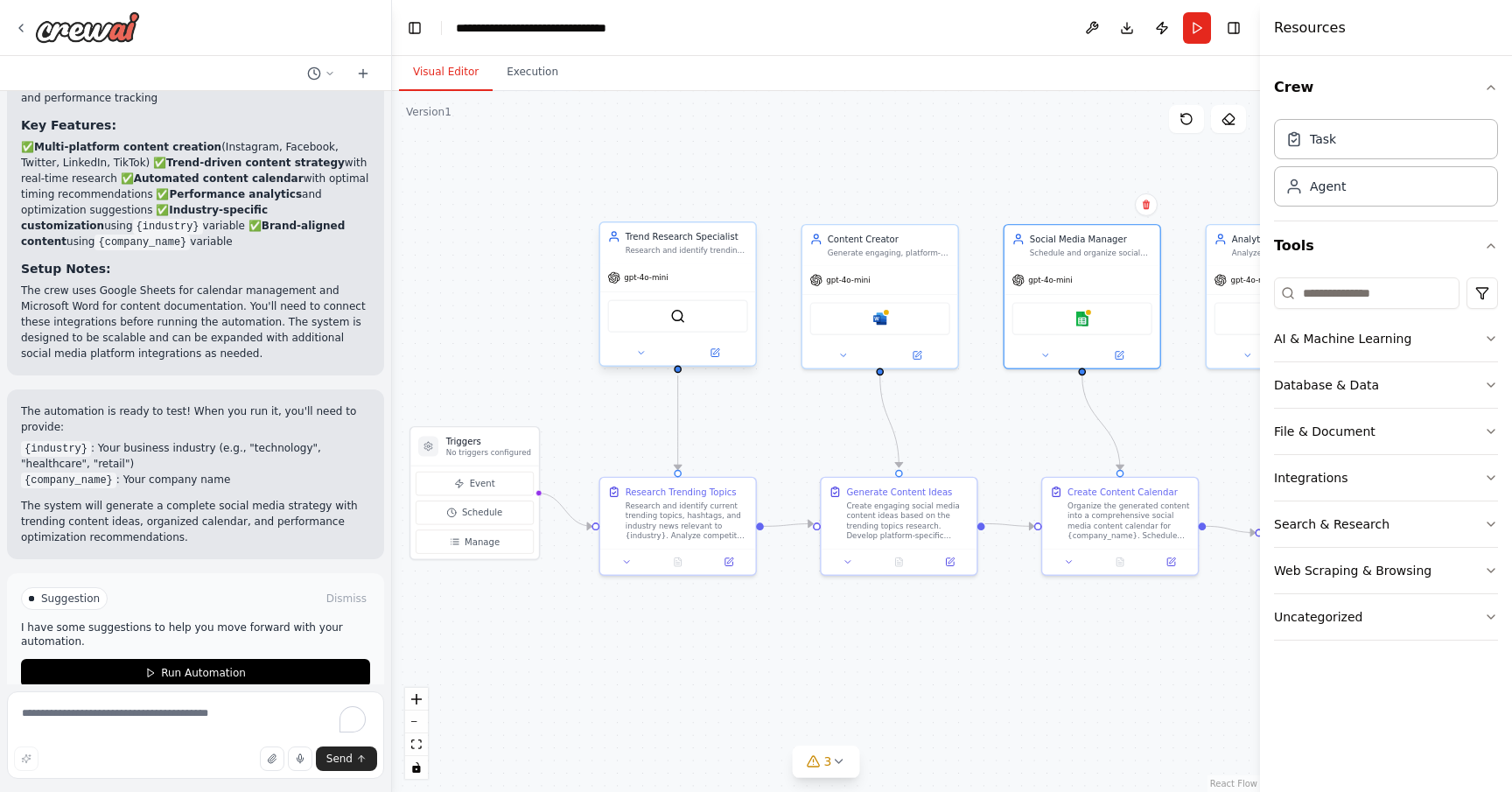
click at [647, 285] on div "gpt-4o-mini" at bounding box center [678, 277] width 155 height 28
click at [644, 284] on div "gpt-4o-mini" at bounding box center [638, 277] width 60 height 12
click at [696, 325] on div "SerperDevTool" at bounding box center [678, 317] width 140 height 34
click at [662, 242] on div "Trend Research Specialist" at bounding box center [687, 237] width 123 height 12
click at [638, 352] on icon at bounding box center [641, 352] width 11 height 11
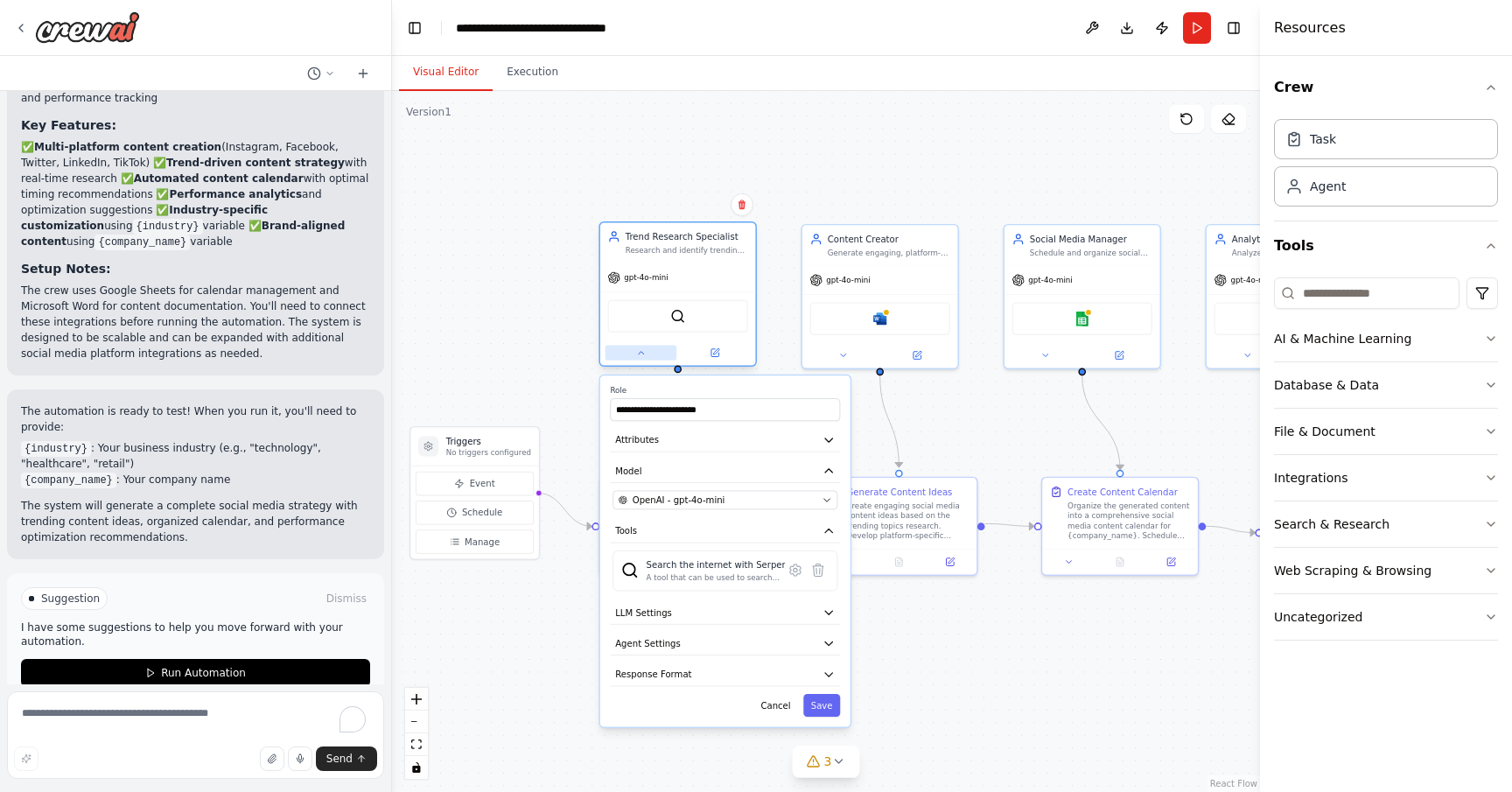
click at [639, 352] on icon at bounding box center [641, 352] width 11 height 11
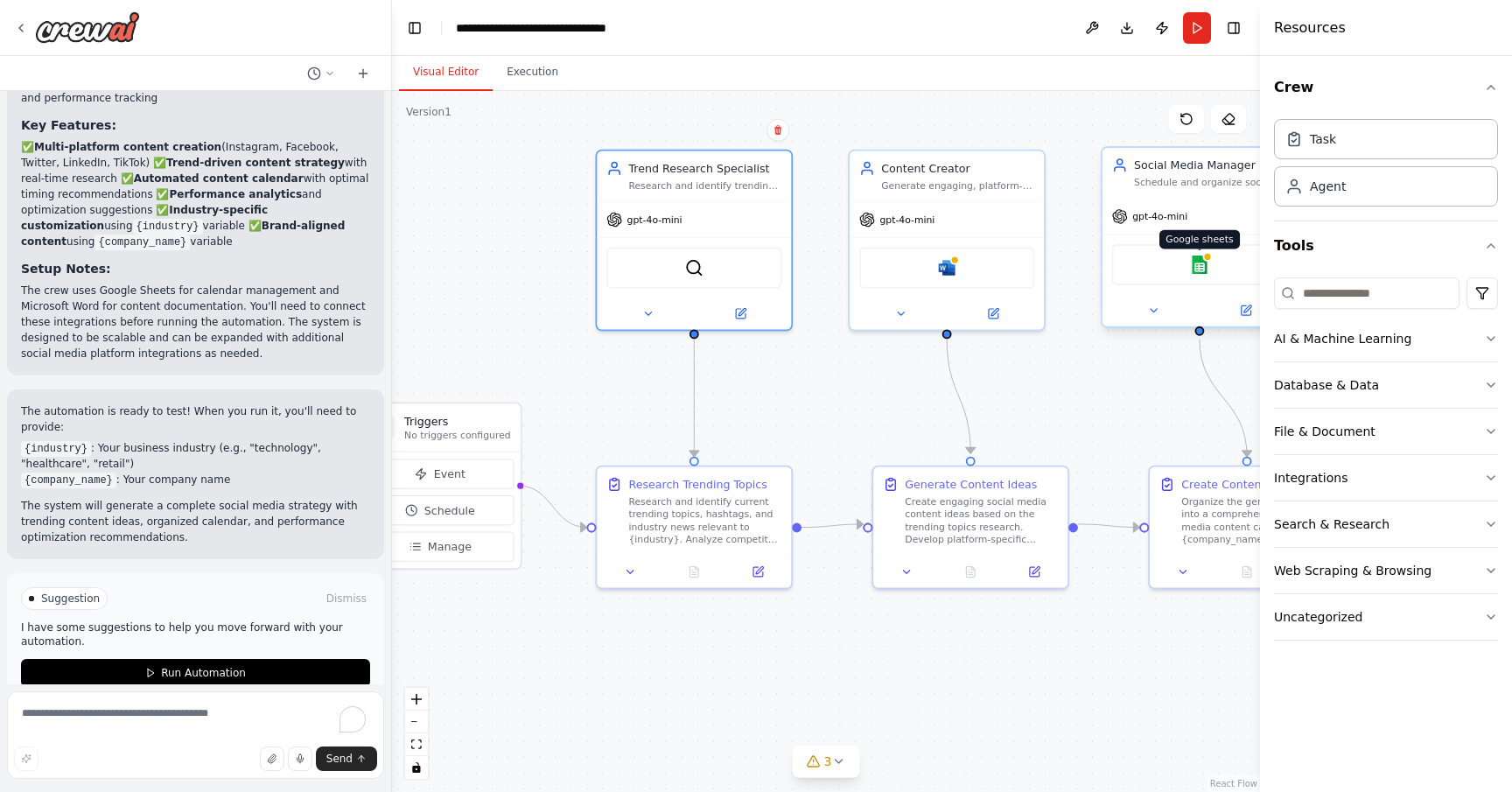
click at [1200, 267] on img at bounding box center [1199, 264] width 19 height 19
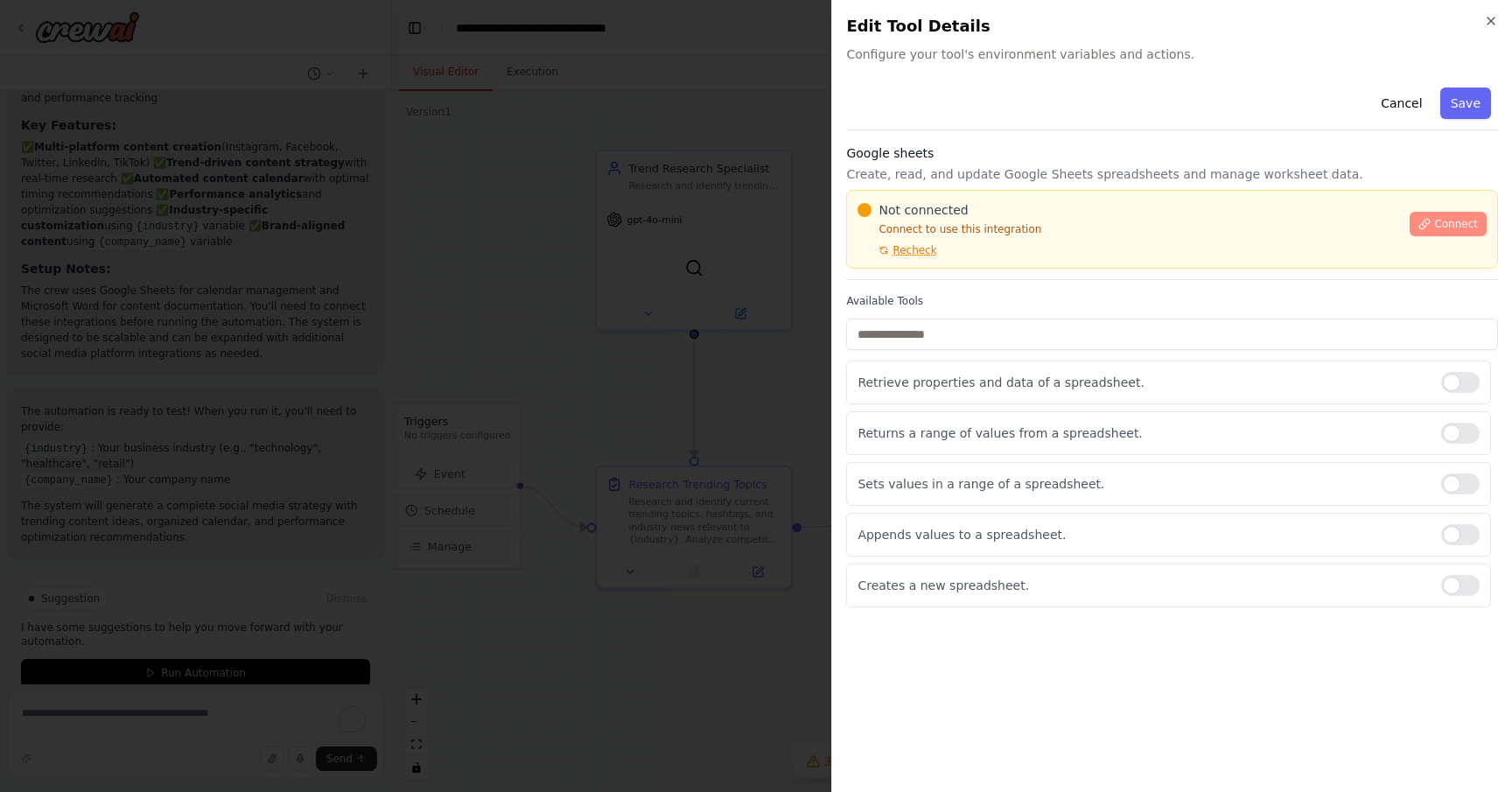
click at [1453, 224] on span "Connect" at bounding box center [1456, 224] width 44 height 14
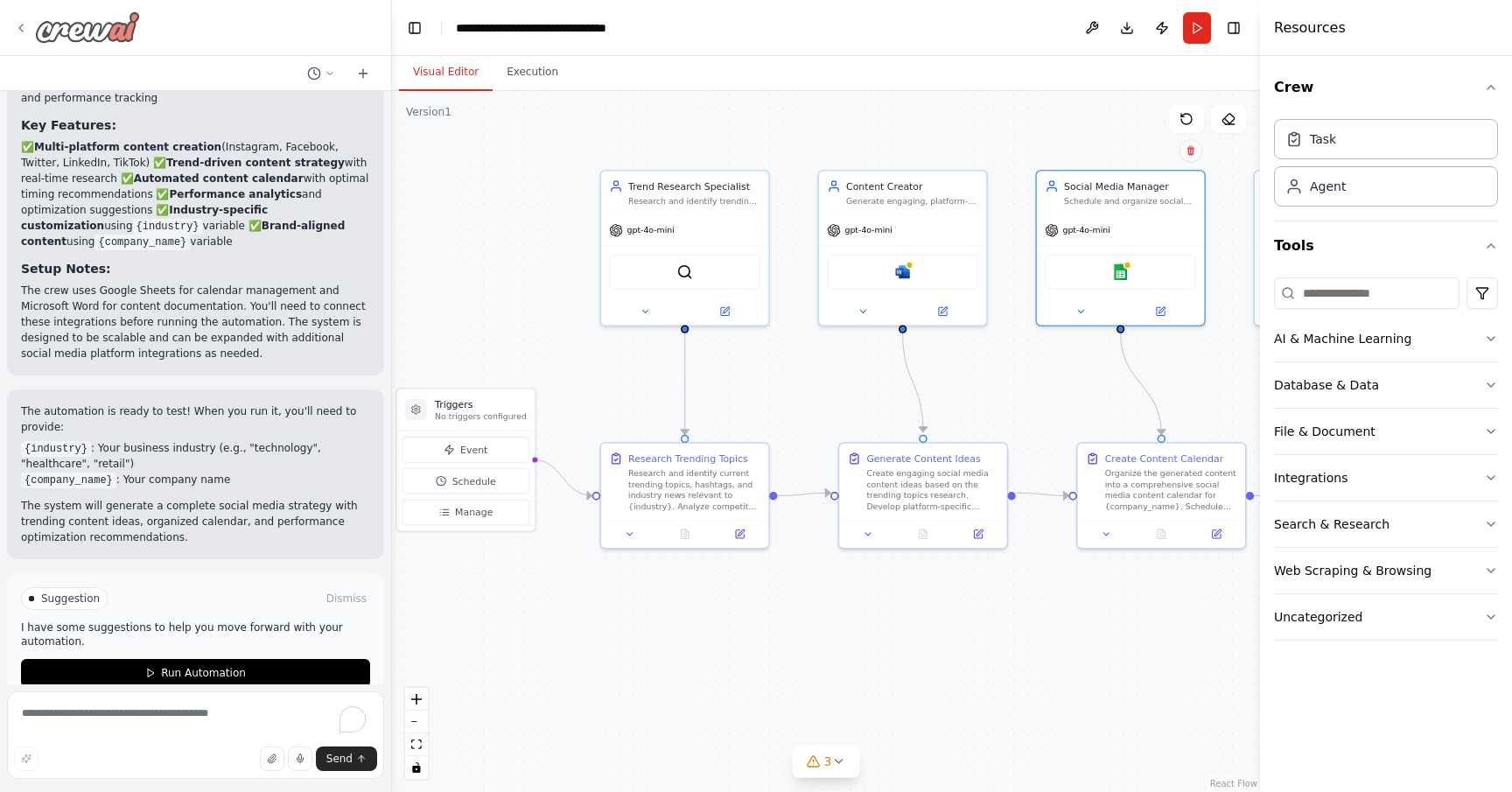
click at [22, 21] on icon at bounding box center [21, 28] width 14 height 14
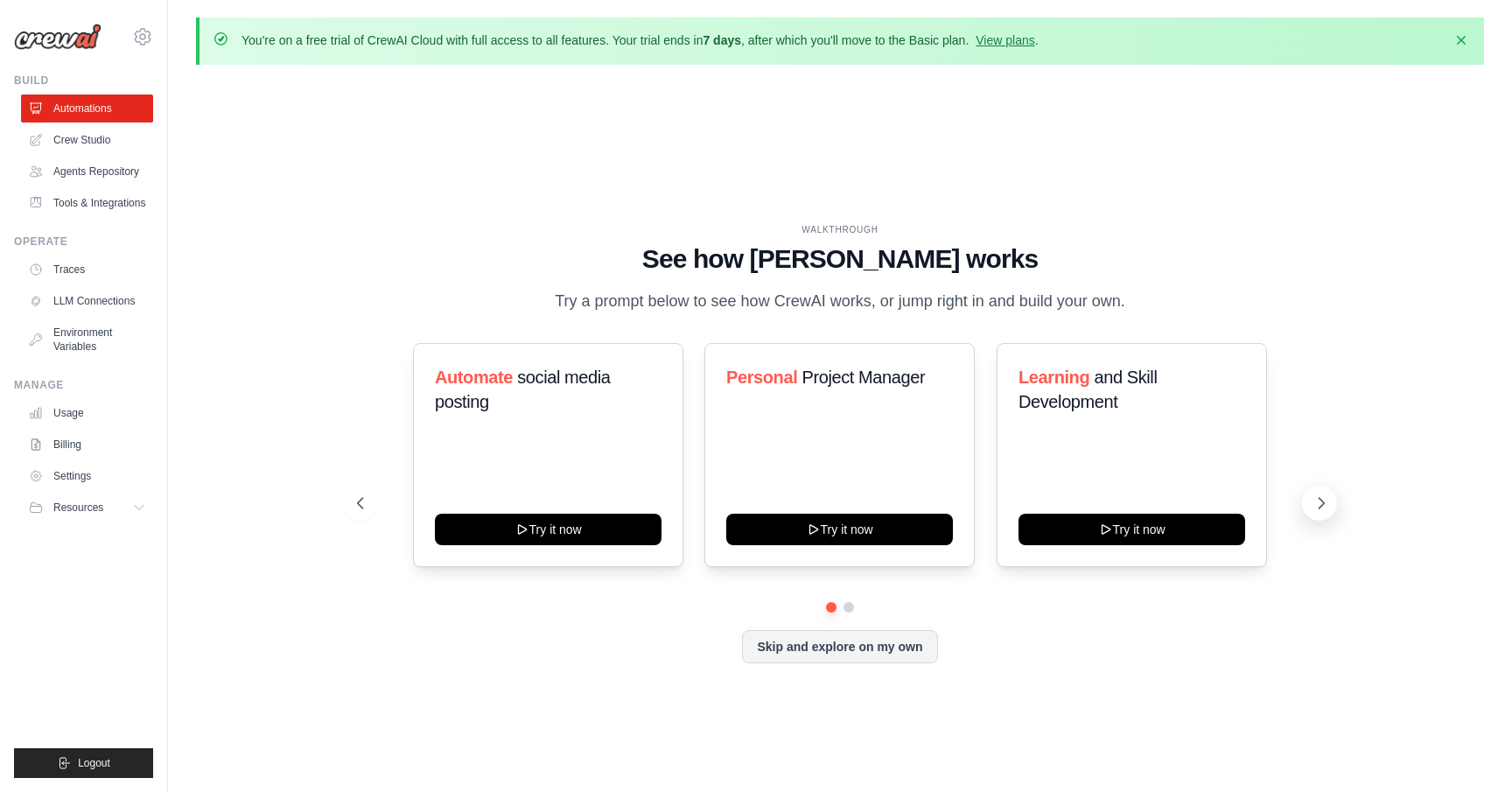
click at [1320, 512] on icon at bounding box center [1321, 504] width 18 height 18
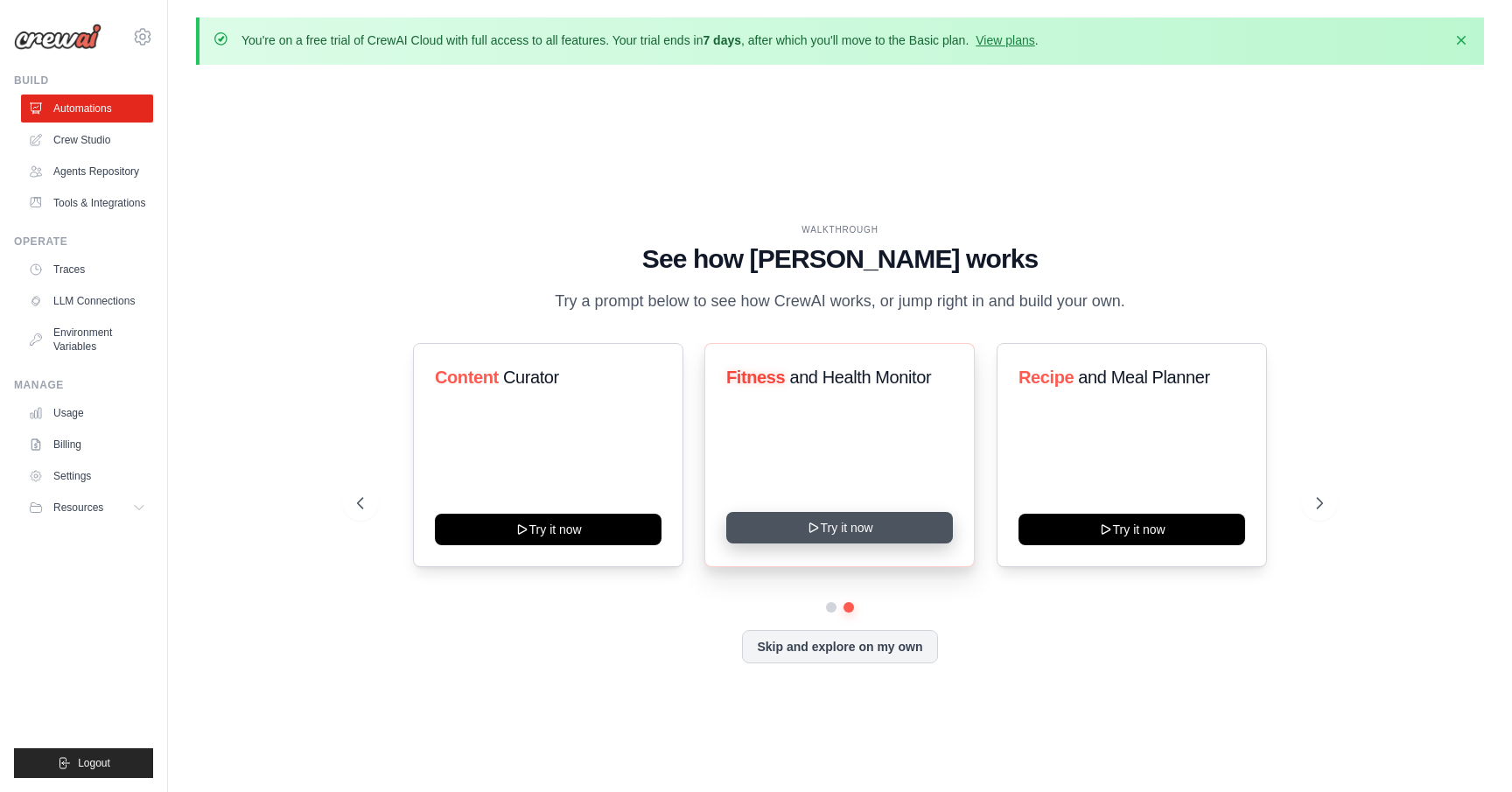
click at [761, 542] on button "Try it now" at bounding box center [839, 528] width 227 height 32
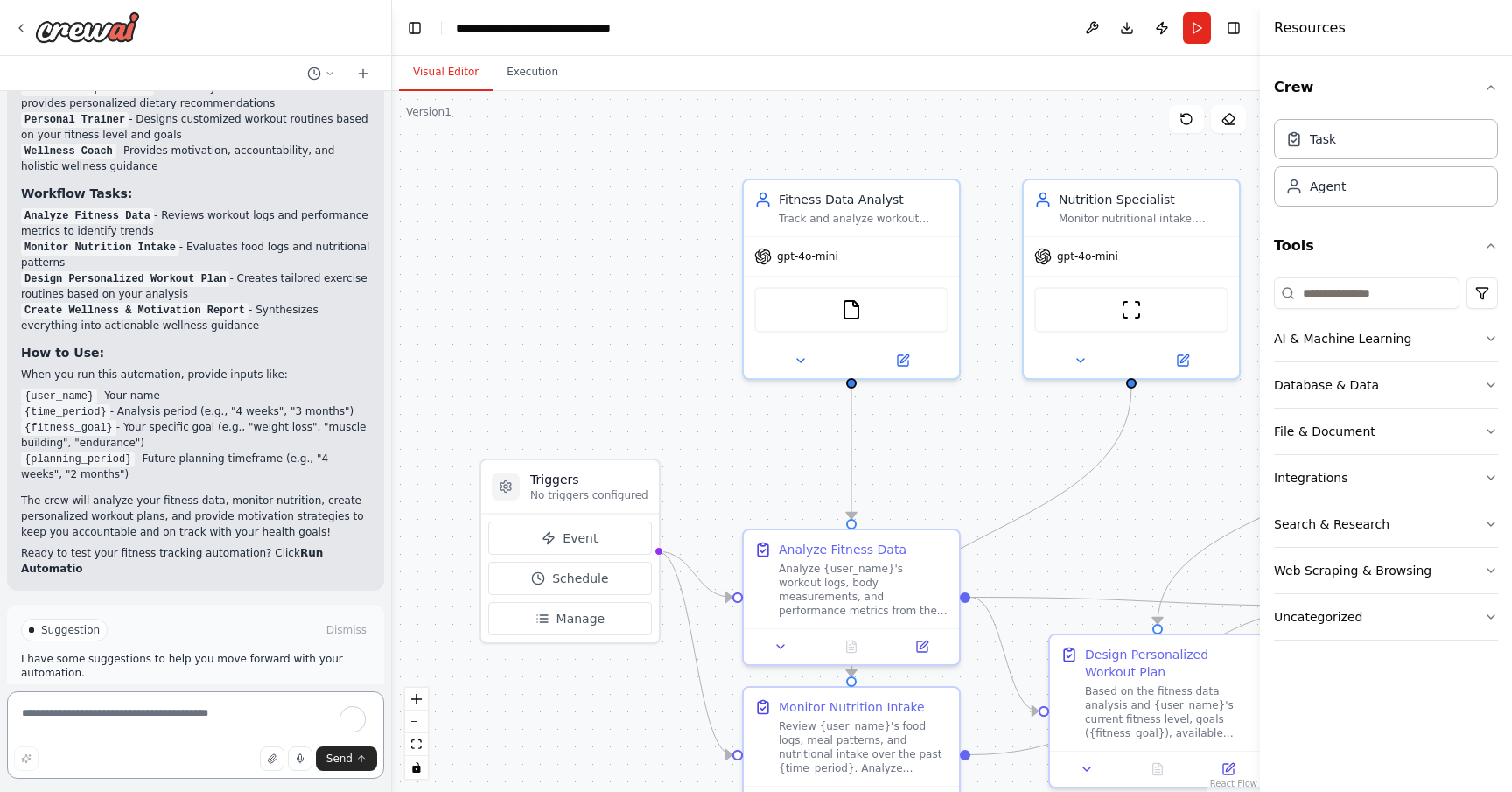
scroll to position [1302, 0]
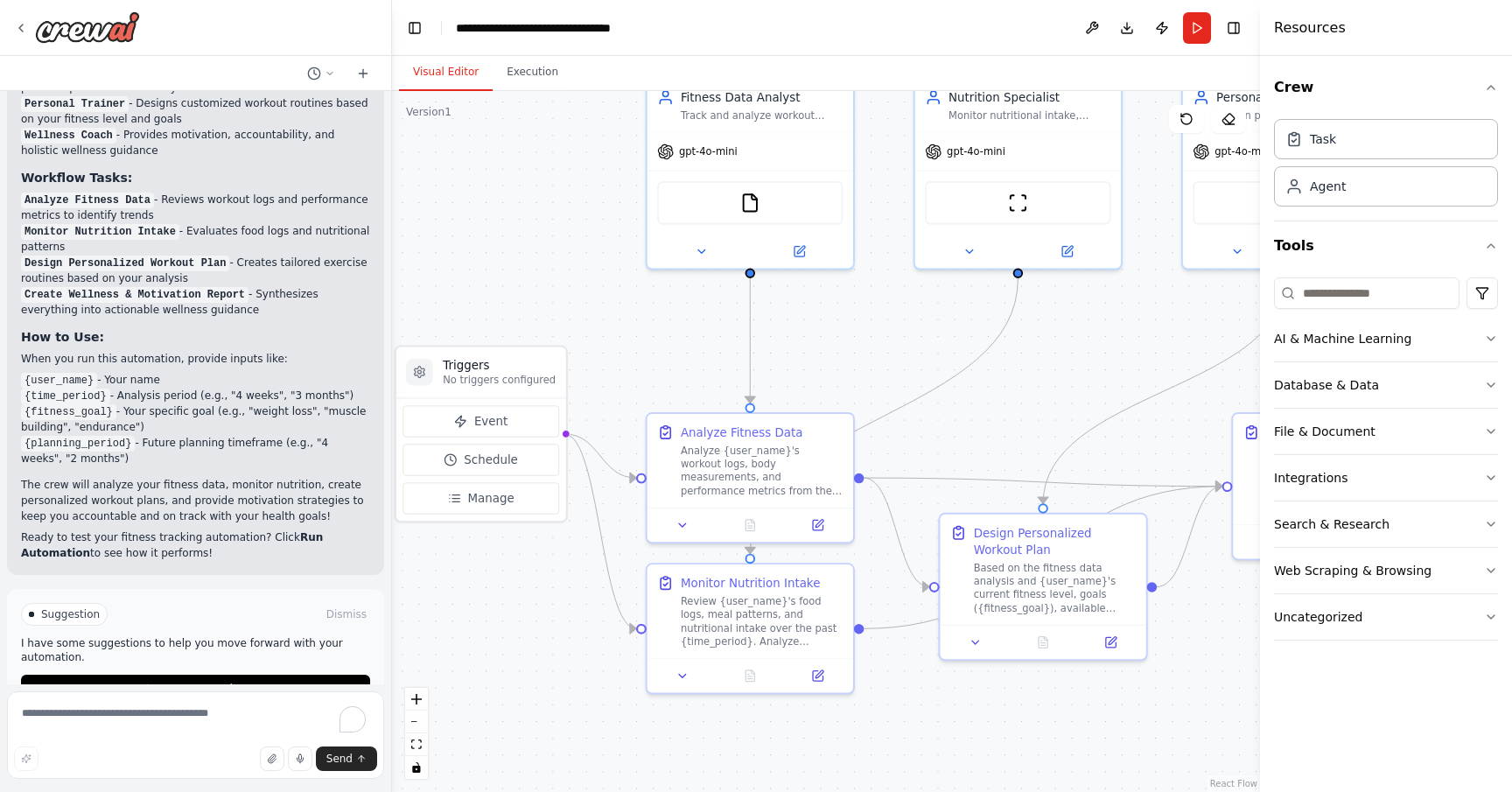
drag, startPoint x: 635, startPoint y: 287, endPoint x: 530, endPoint y: 177, distance: 152.1
click at [530, 176] on div ".deletable-edge-delete-btn { width: 20px; height: 20px; border: 0px solid #ffff…" at bounding box center [825, 442] width 868 height 701
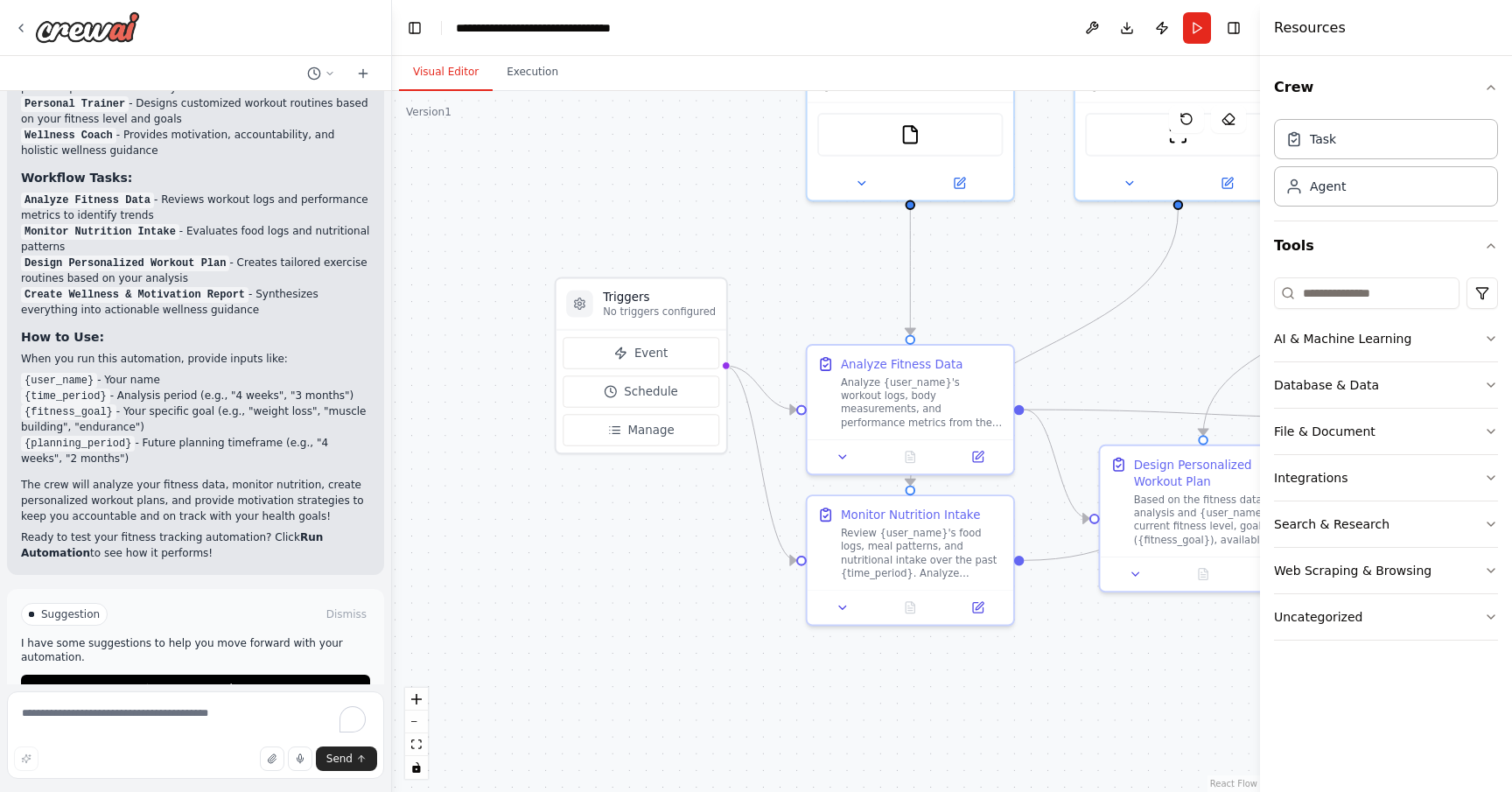
drag, startPoint x: 553, startPoint y: 275, endPoint x: 710, endPoint y: 206, distance: 171.5
click at [710, 206] on div ".deletable-edge-delete-btn { width: 20px; height: 20px; border: 0px solid #ffff…" at bounding box center [825, 442] width 868 height 701
click at [670, 396] on span "Schedule" at bounding box center [651, 391] width 54 height 17
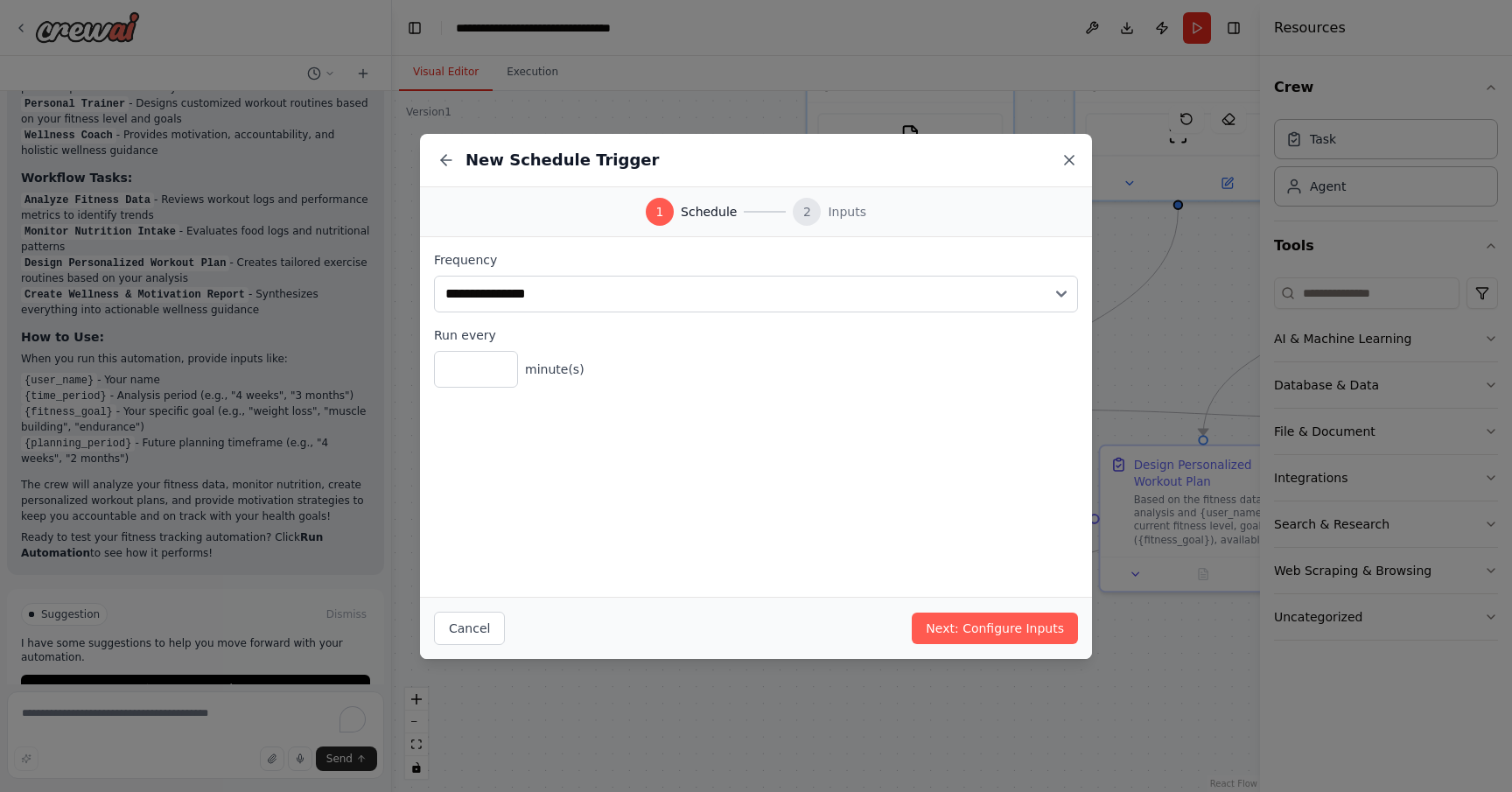
click at [1070, 160] on icon at bounding box center [1069, 159] width 9 height 9
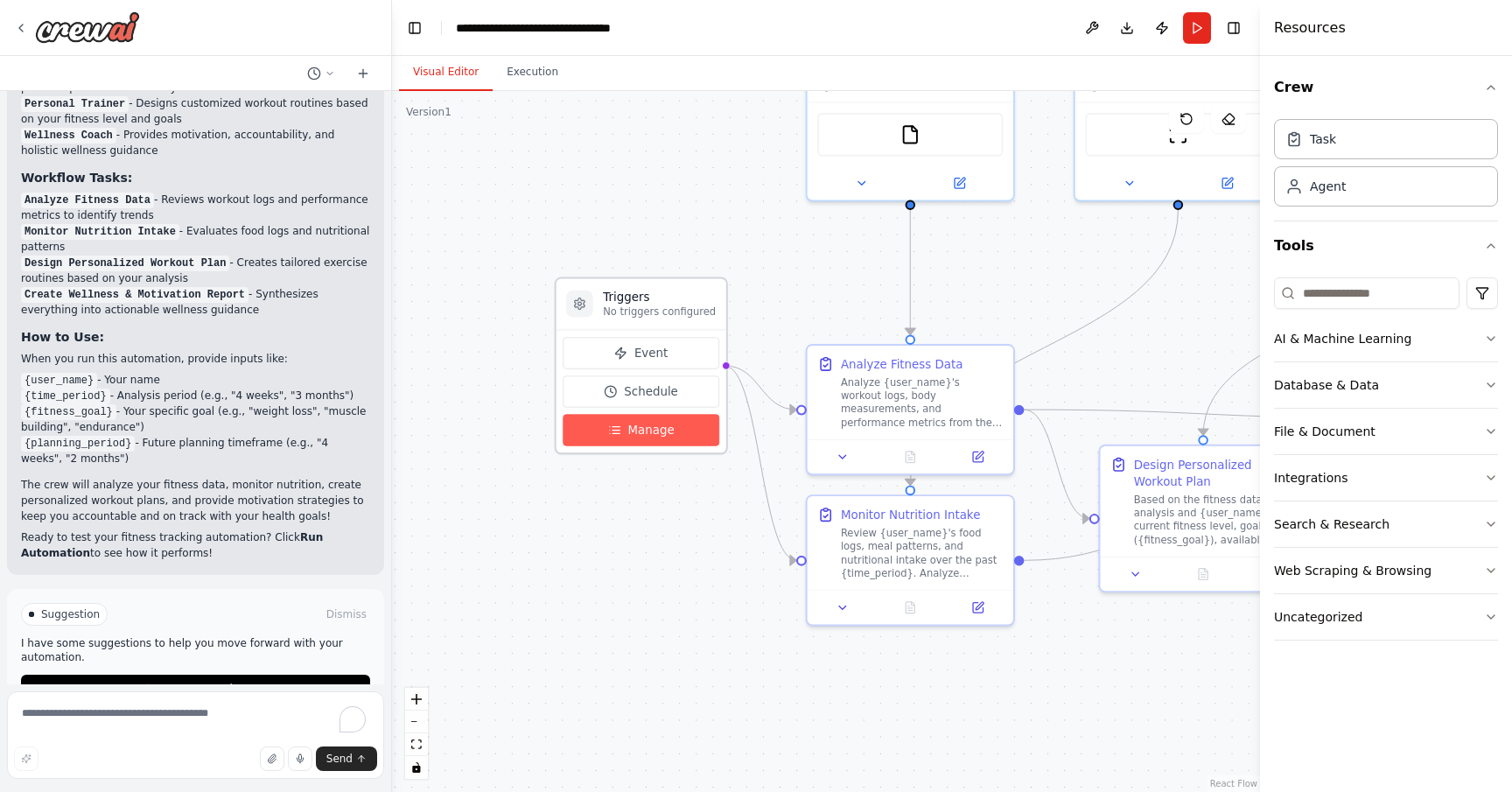
click at [670, 436] on span "Manage" at bounding box center [650, 430] width 47 height 17
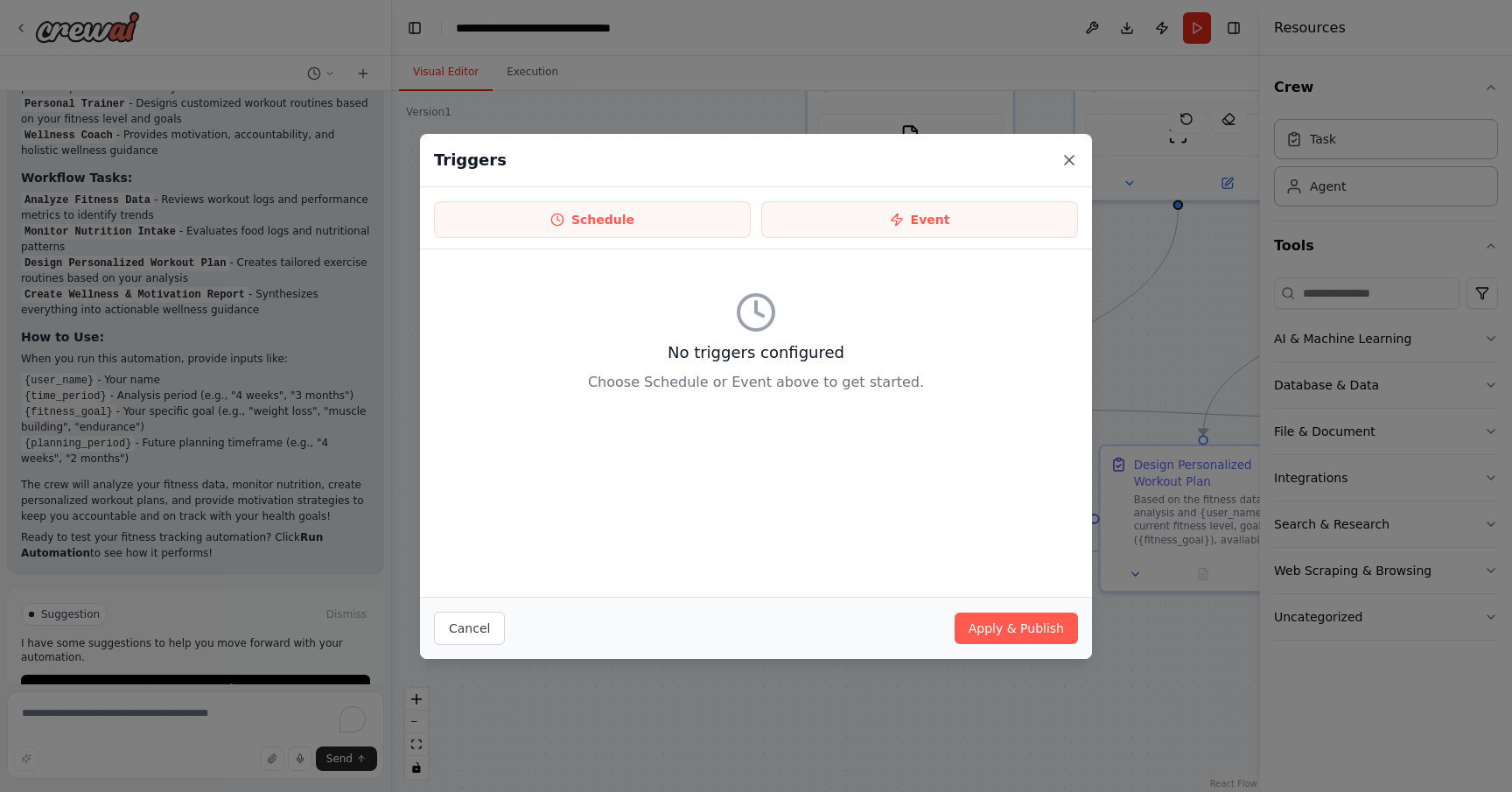
click at [1062, 168] on icon at bounding box center [1070, 160] width 18 height 18
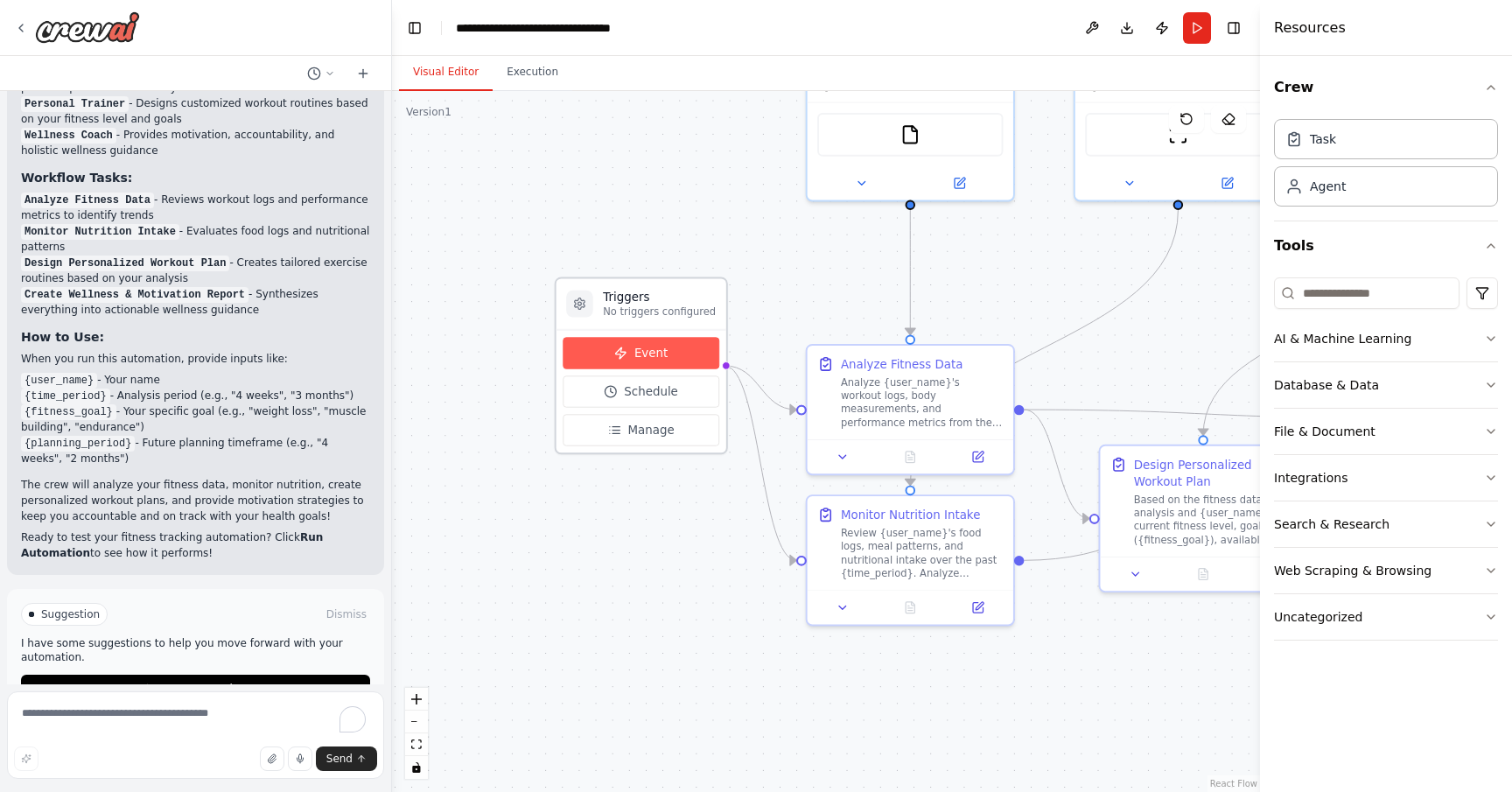
click at [688, 351] on button "Event" at bounding box center [641, 352] width 156 height 32
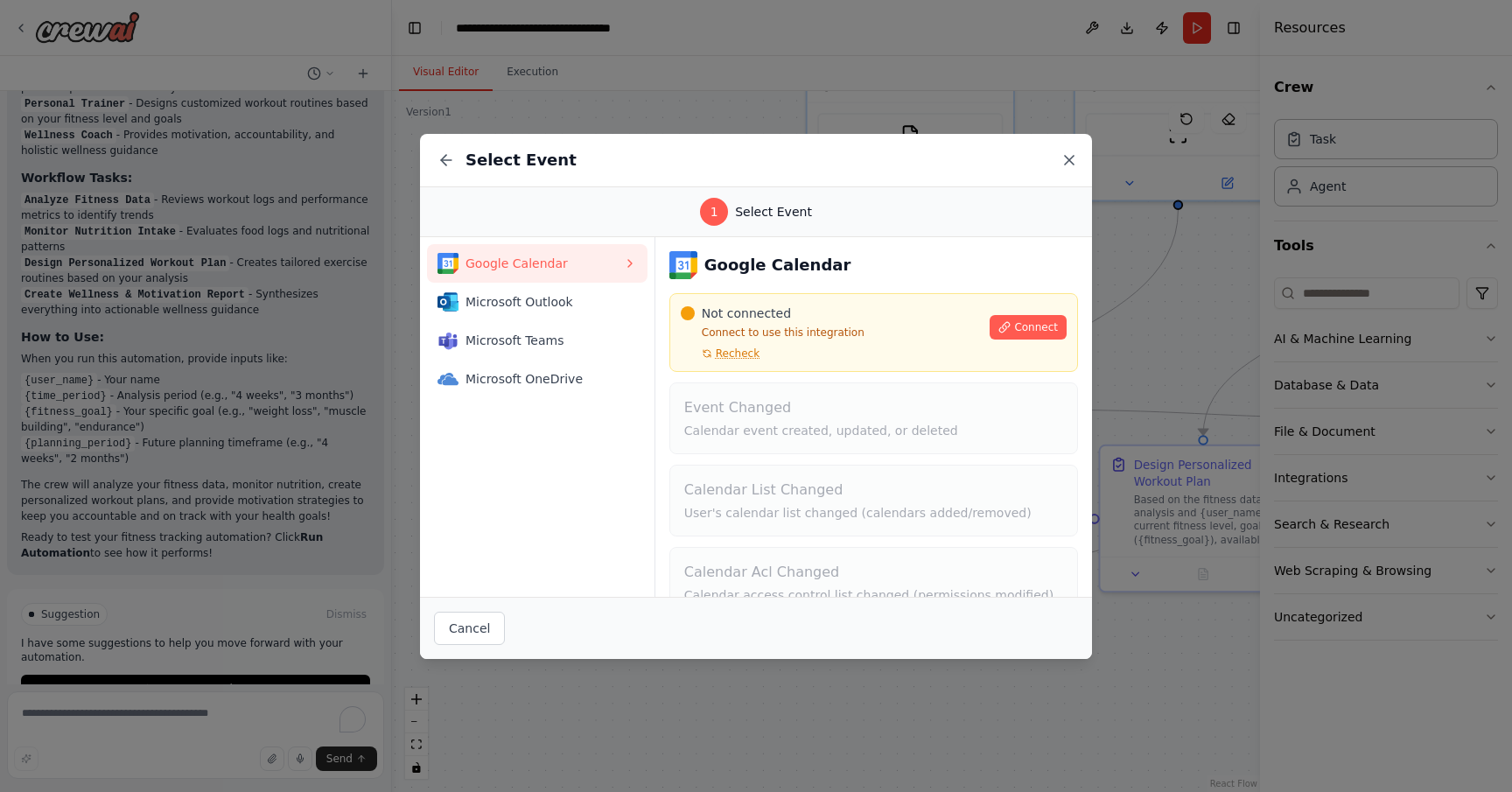
click at [1074, 160] on icon at bounding box center [1070, 160] width 18 height 18
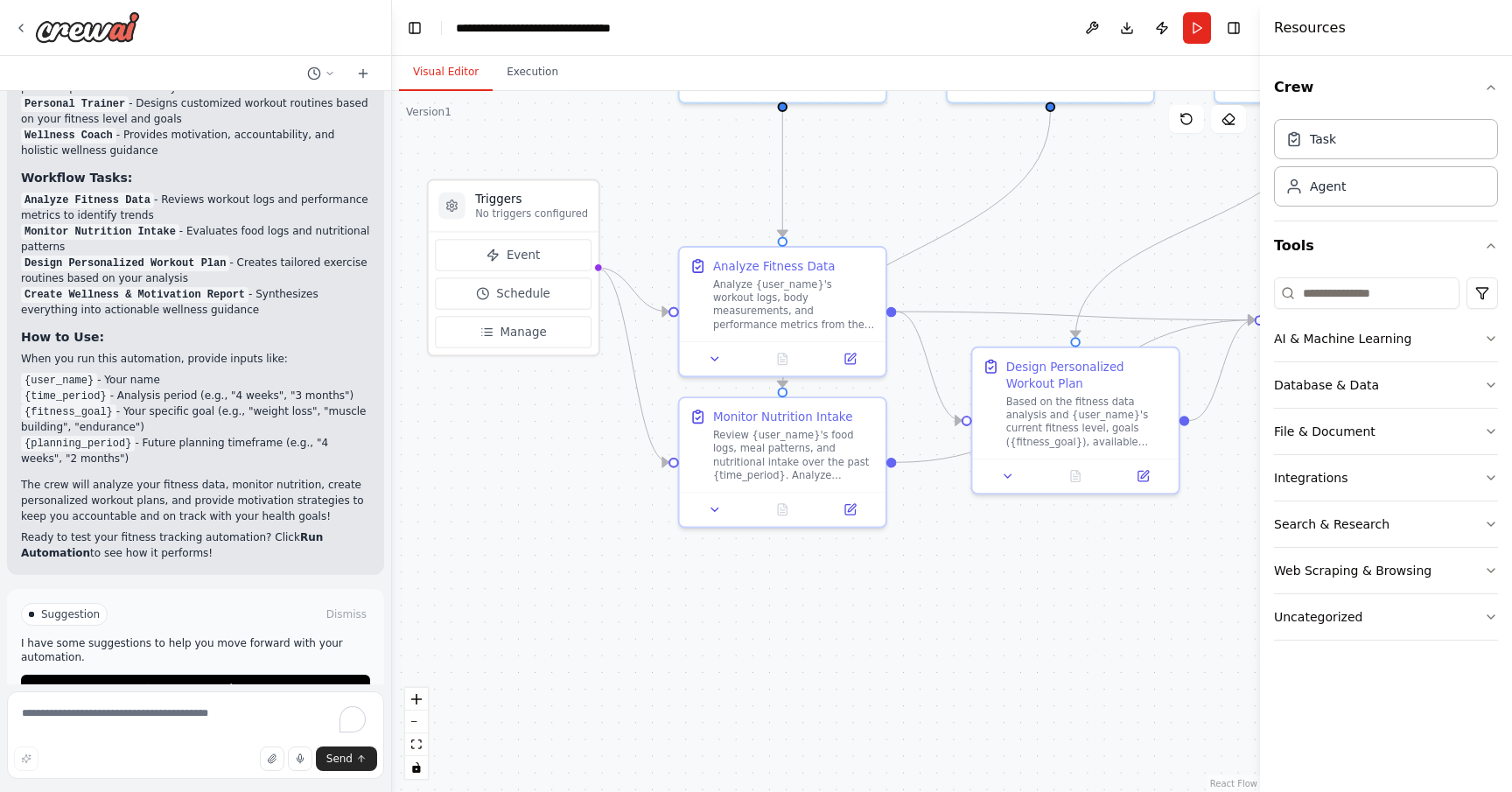
drag, startPoint x: 1098, startPoint y: 303, endPoint x: 969, endPoint y: 205, distance: 162.0
click at [969, 204] on div ".deletable-edge-delete-btn { width: 20px; height: 20px; border: 0px solid #ffff…" at bounding box center [825, 442] width 868 height 701
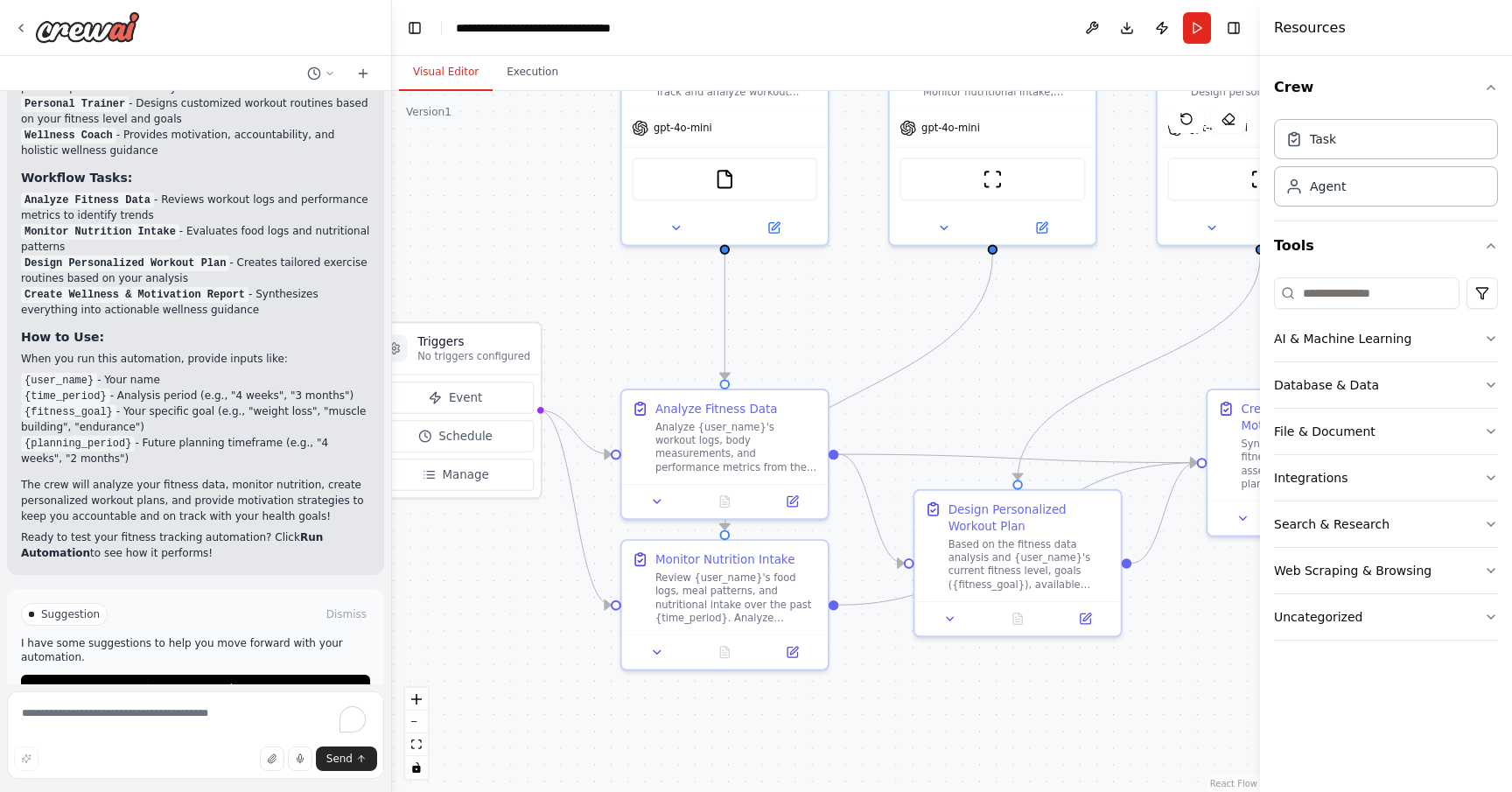
drag, startPoint x: 1009, startPoint y: 583, endPoint x: 953, endPoint y: 731, distance: 158.2
click at [953, 731] on div ".deletable-edge-delete-btn { width: 20px; height: 20px; border: 0px solid #ffff…" at bounding box center [825, 442] width 868 height 701
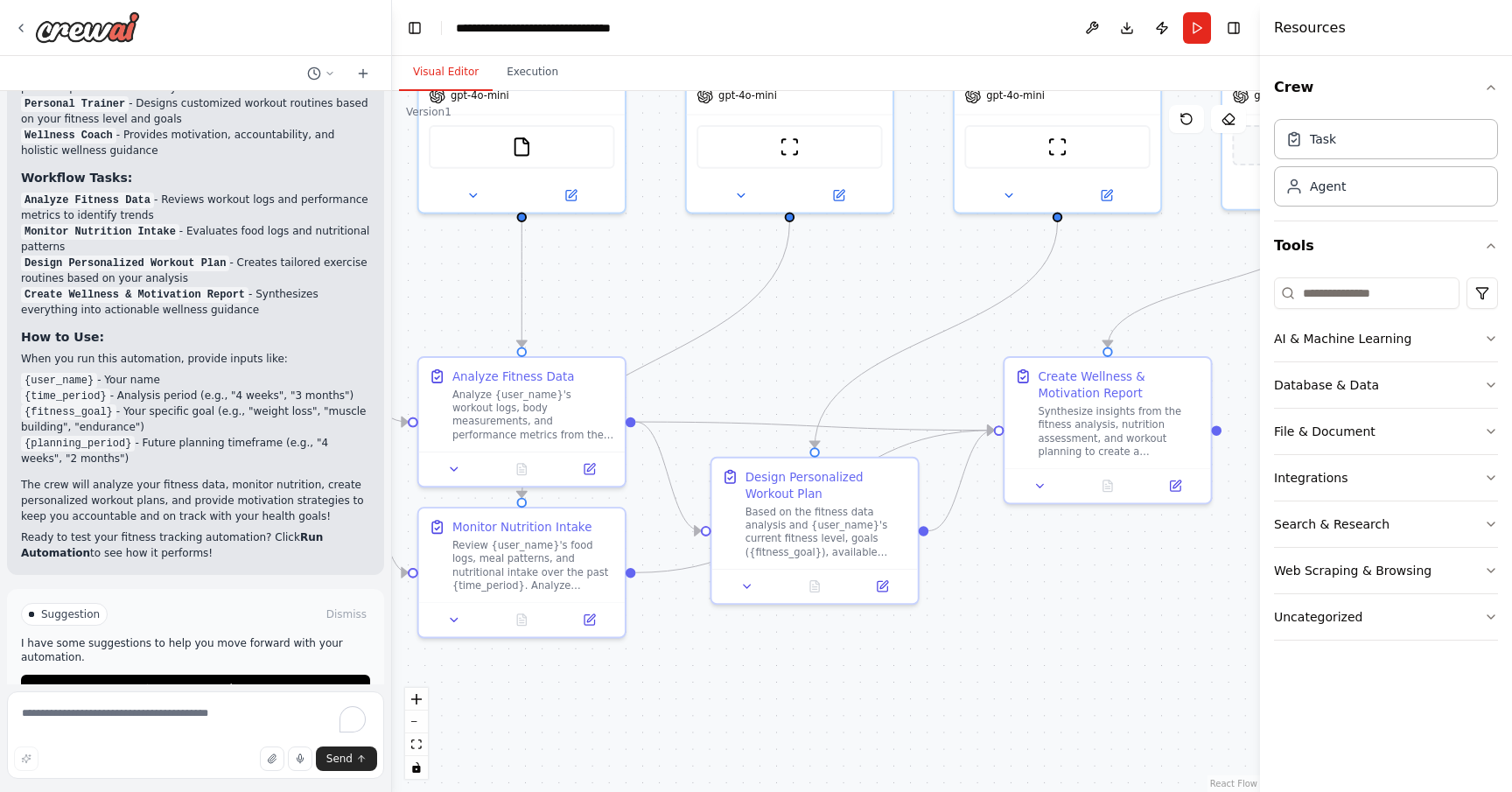
drag, startPoint x: 953, startPoint y: 731, endPoint x: 750, endPoint y: 694, distance: 206.3
click at [750, 694] on div ".deletable-edge-delete-btn { width: 20px; height: 20px; border: 0px solid #ffff…" at bounding box center [825, 442] width 868 height 701
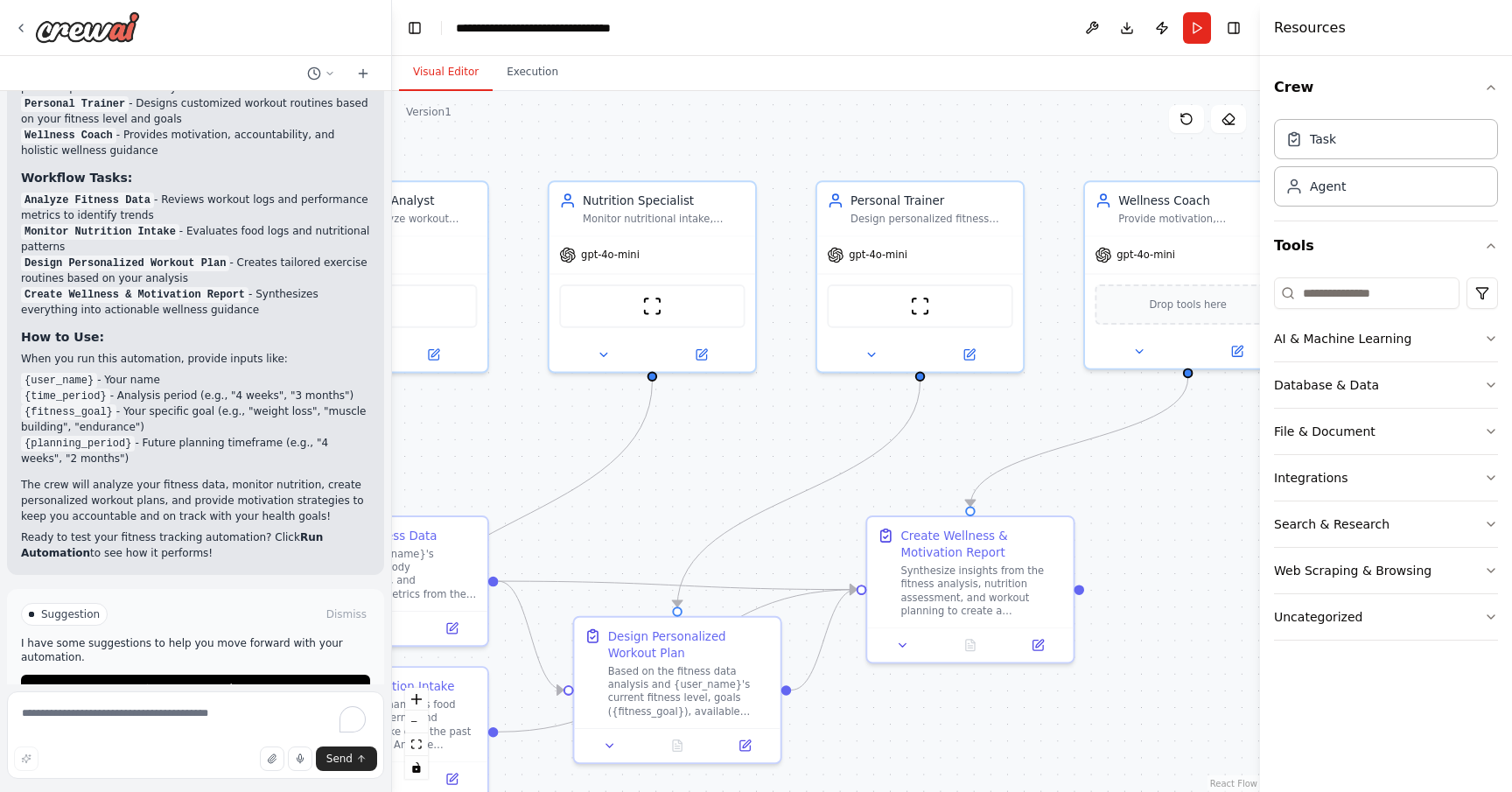
drag, startPoint x: 928, startPoint y: 407, endPoint x: 791, endPoint y: 566, distance: 209.9
click at [791, 566] on div ".deletable-edge-delete-btn { width: 20px; height: 20px; border: 0px solid #ffff…" at bounding box center [825, 442] width 868 height 701
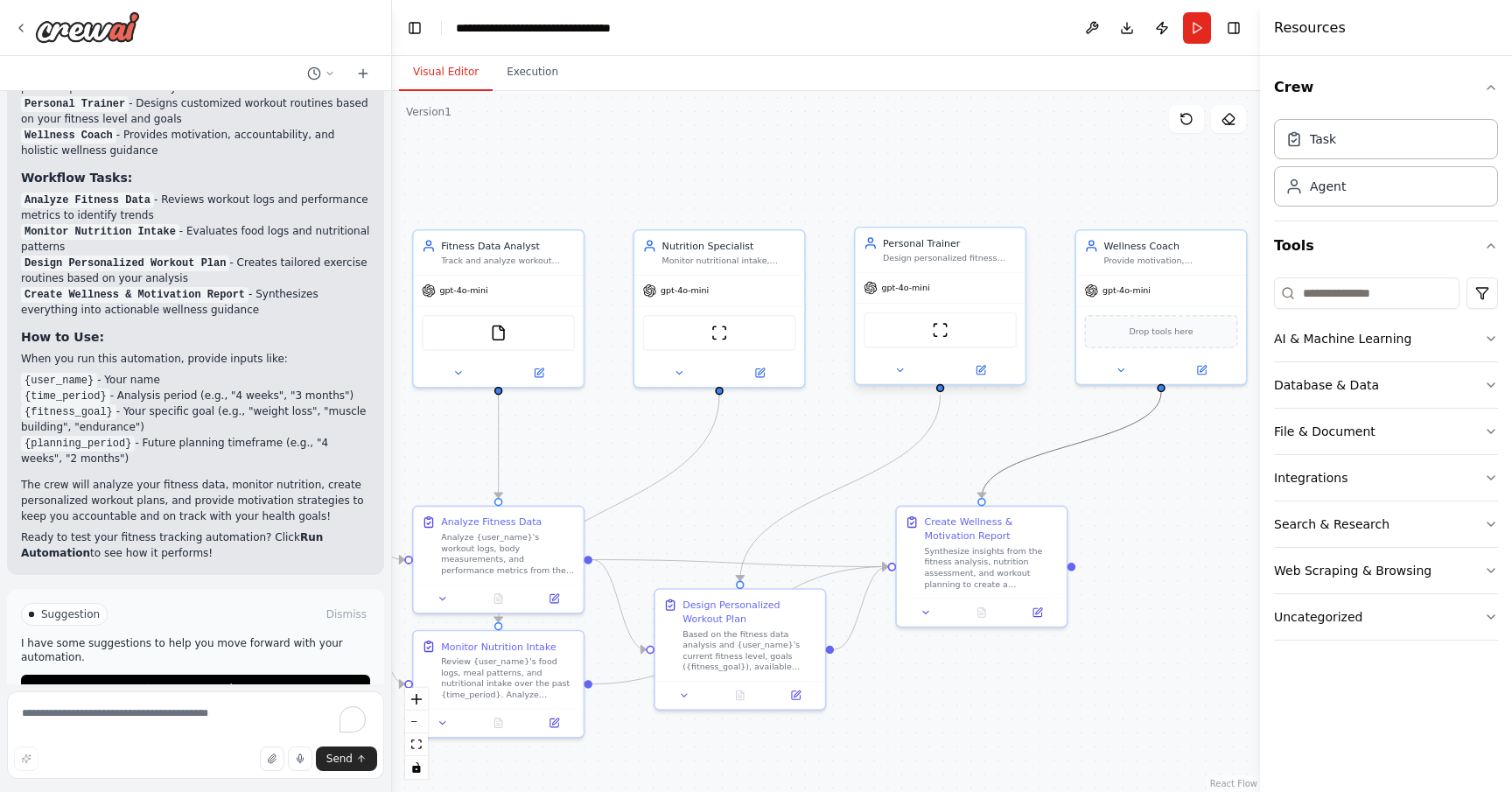
drag, startPoint x: 1035, startPoint y: 458, endPoint x: 1016, endPoint y: 302, distance: 157.2
click at [820, 302] on div ".deletable-edge-delete-btn { width: 20px; height: 20px; border: 0px solid #ffff…" at bounding box center [478, 437] width 685 height 553
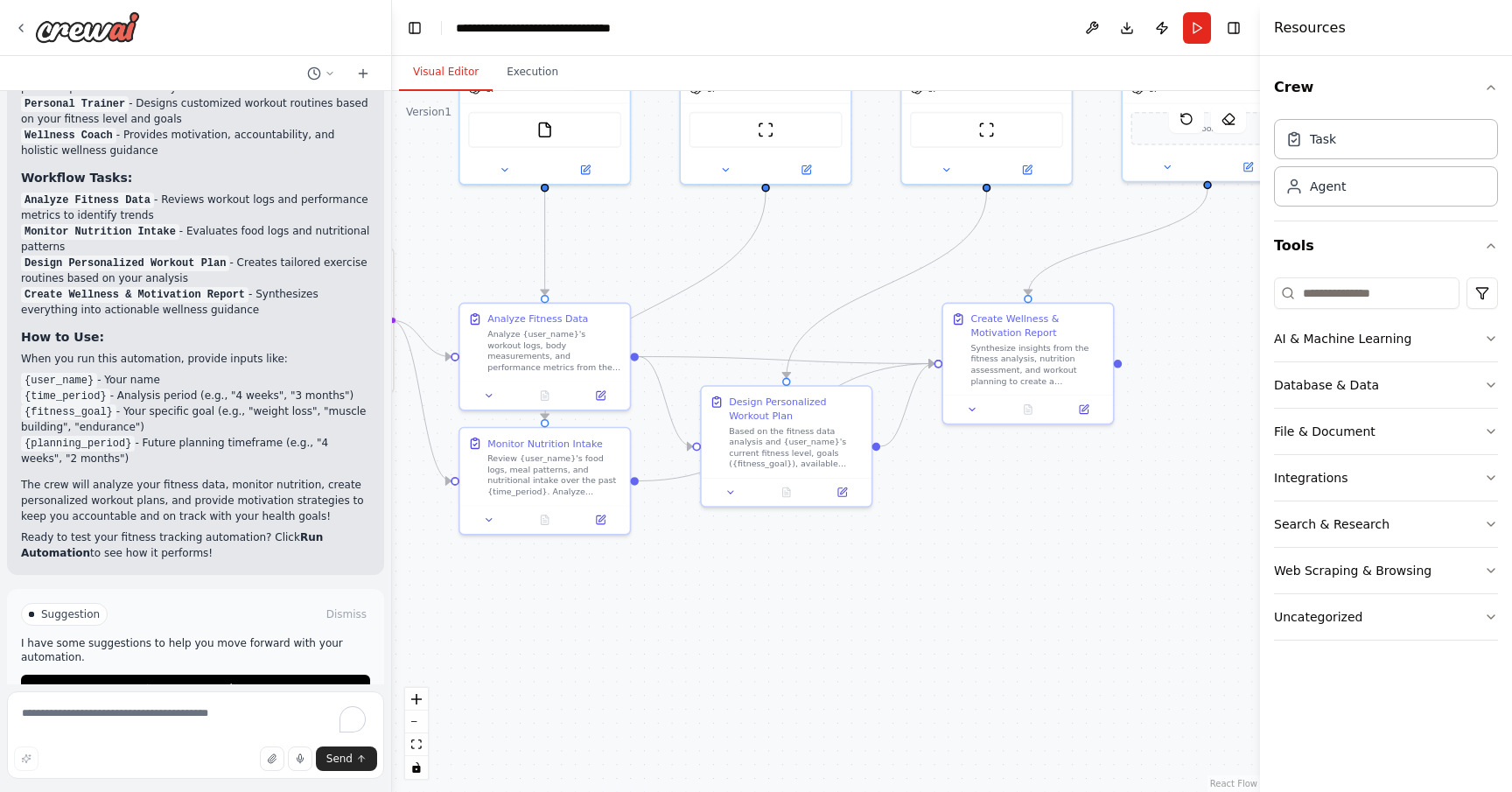
drag, startPoint x: 794, startPoint y: 441, endPoint x: 840, endPoint y: 239, distance: 207.2
click at [840, 239] on div ".deletable-edge-delete-btn { width: 20px; height: 20px; border: 0px solid #ffff…" at bounding box center [825, 442] width 868 height 701
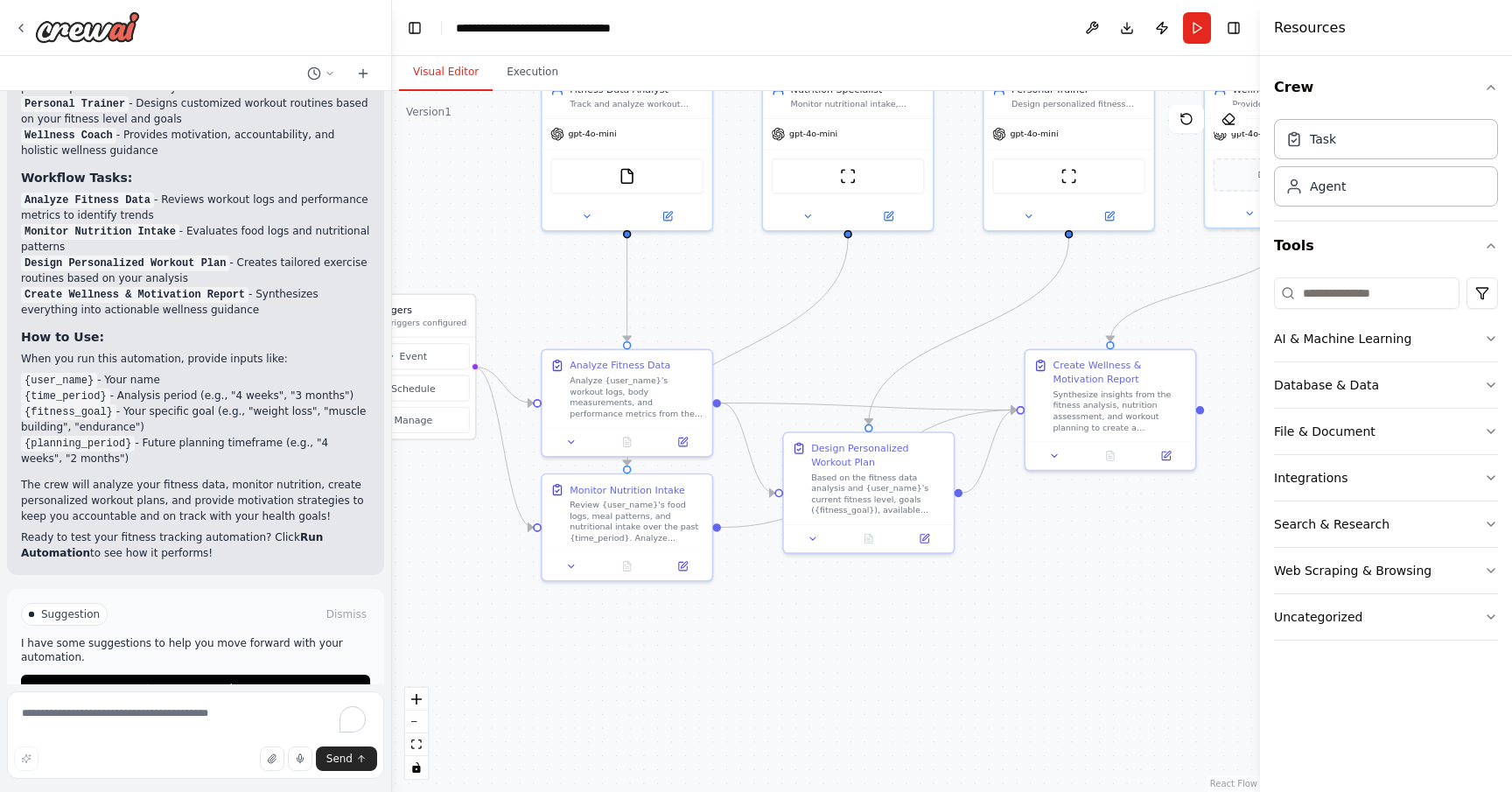
drag, startPoint x: 902, startPoint y: 541, endPoint x: 985, endPoint y: 586, distance: 94.4
click at [985, 586] on div ".deletable-edge-delete-btn { width: 20px; height: 20px; border: 0px solid #ffff…" at bounding box center [825, 442] width 868 height 701
click at [898, 496] on div "Based on the fitness data analysis and {user_name}'s current fitness level, goa…" at bounding box center [878, 491] width 134 height 44
click at [926, 540] on icon at bounding box center [924, 537] width 8 height 8
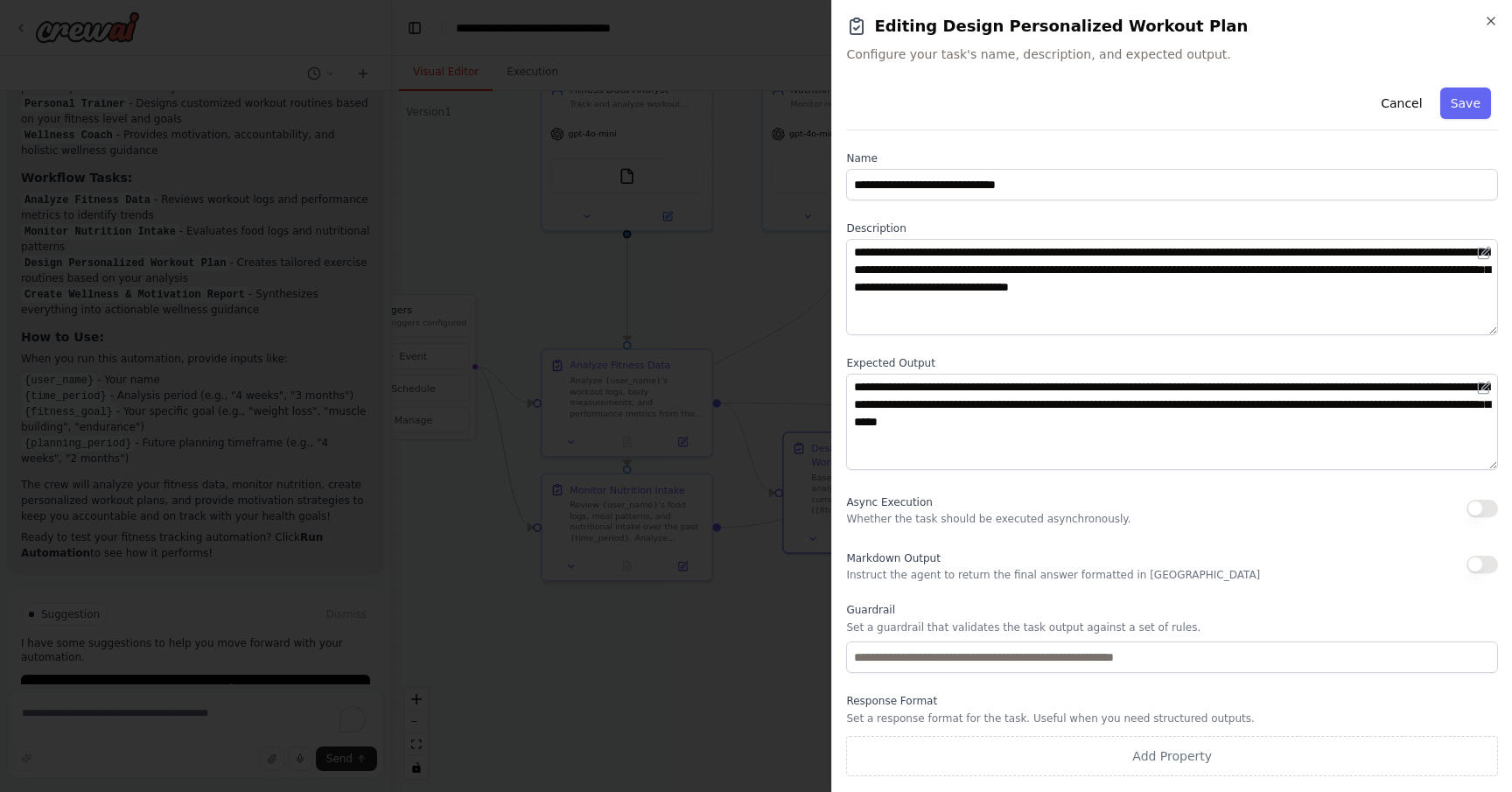
scroll to position [0, 0]
